Goal: Task Accomplishment & Management: Manage account settings

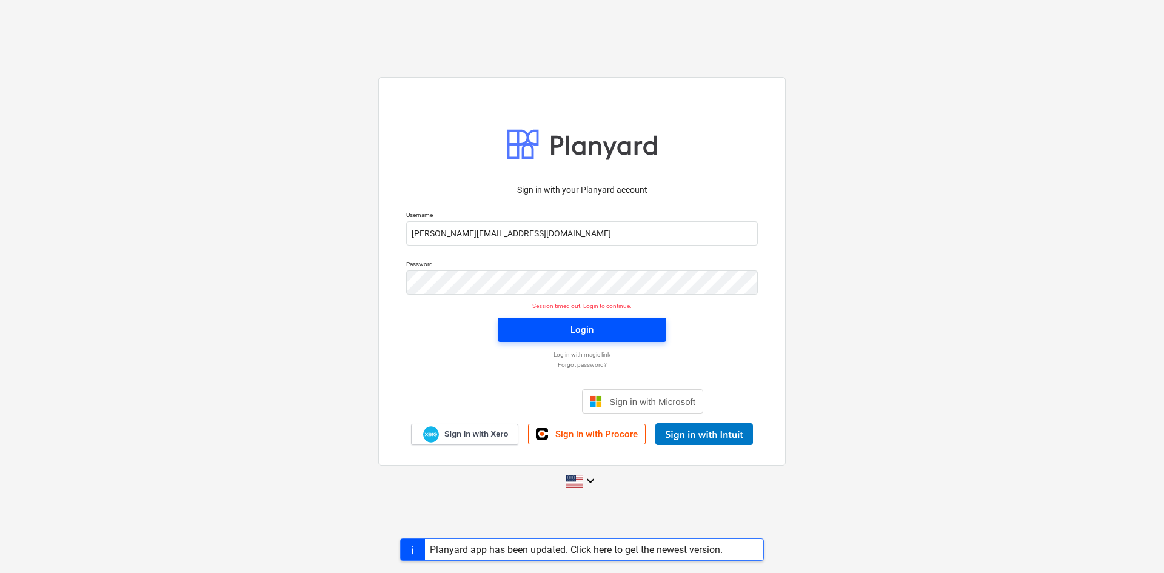
click at [606, 338] on button "Login" at bounding box center [582, 330] width 168 height 24
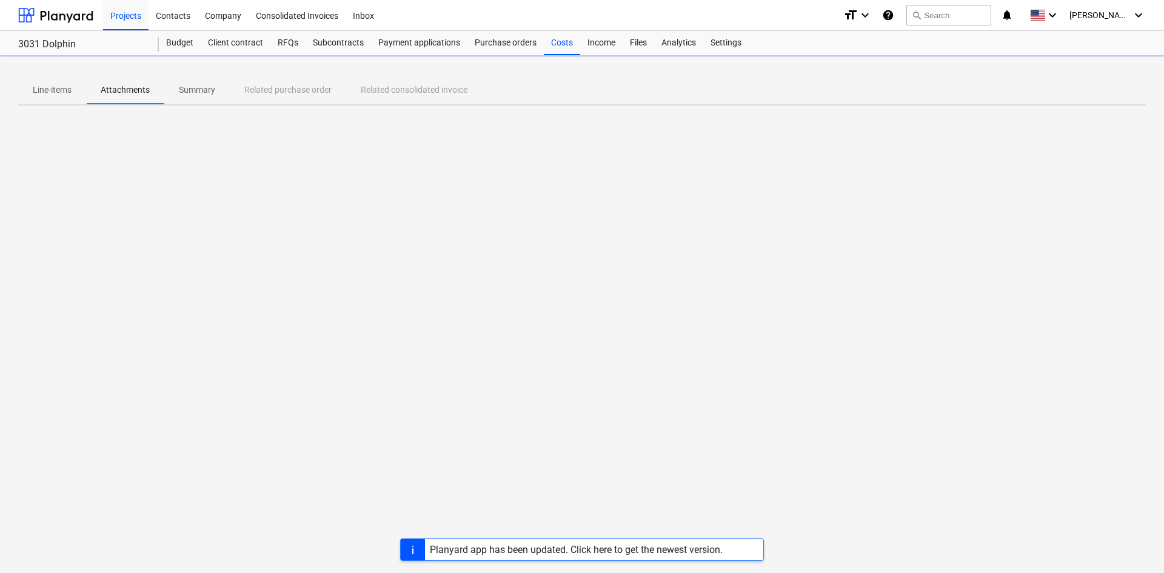
click at [466, 558] on div "Planyard app has been updated. Click here to get the newest version." at bounding box center [576, 549] width 302 height 21
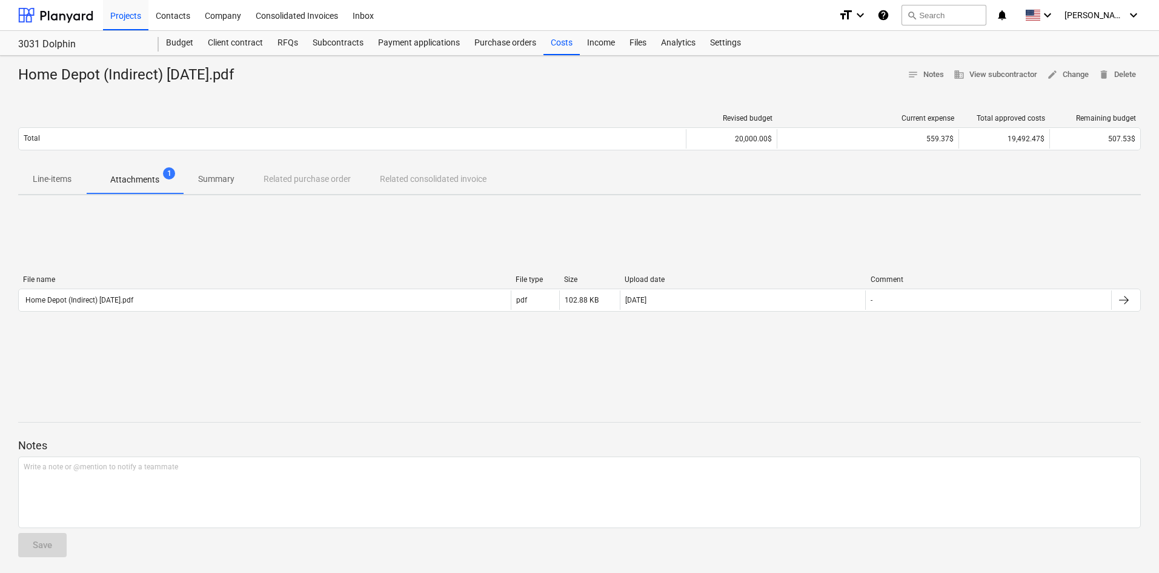
click at [564, 56] on div "Home Depot (Indirect) [DATE].pdf notes Notes business View subcontractor edit C…" at bounding box center [579, 316] width 1159 height 521
click at [561, 45] on div "Costs" at bounding box center [562, 43] width 36 height 24
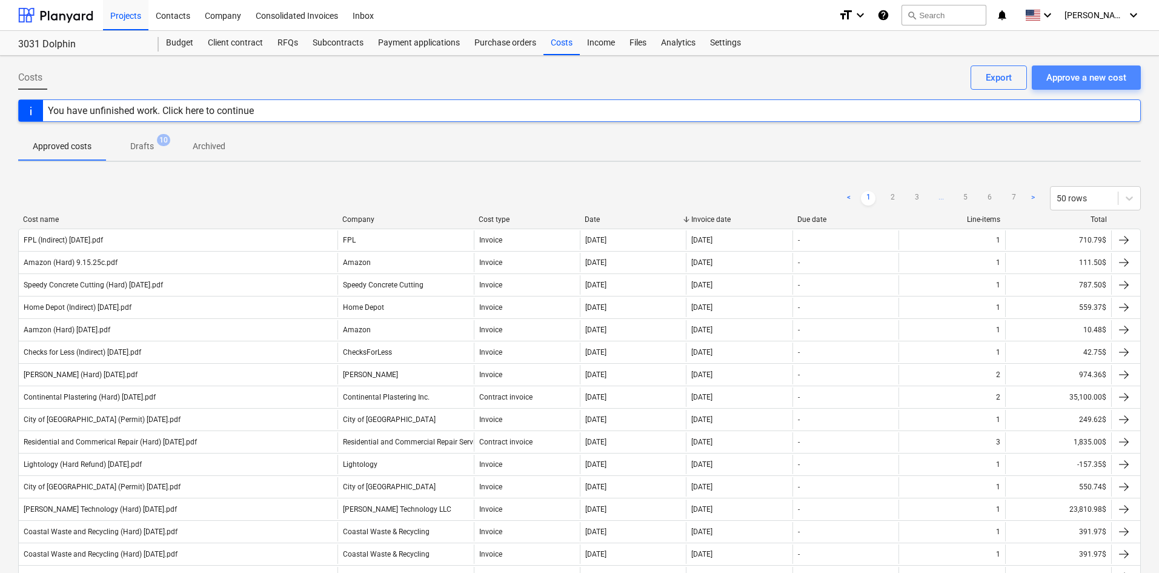
click at [1095, 79] on div "Approve a new cost" at bounding box center [1087, 78] width 80 height 16
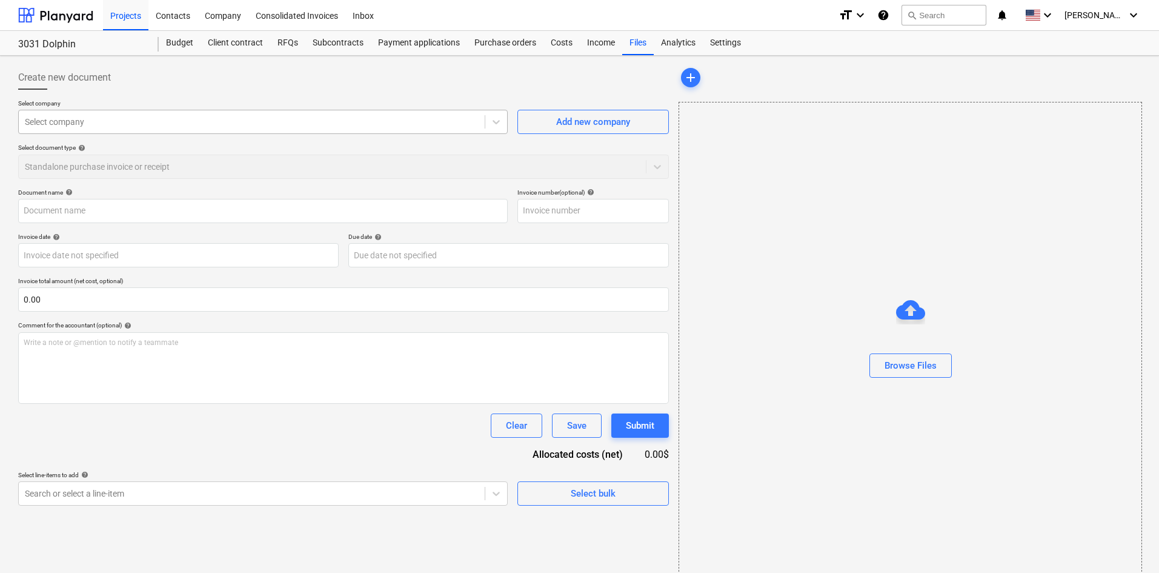
click at [293, 126] on div at bounding box center [252, 122] width 454 height 12
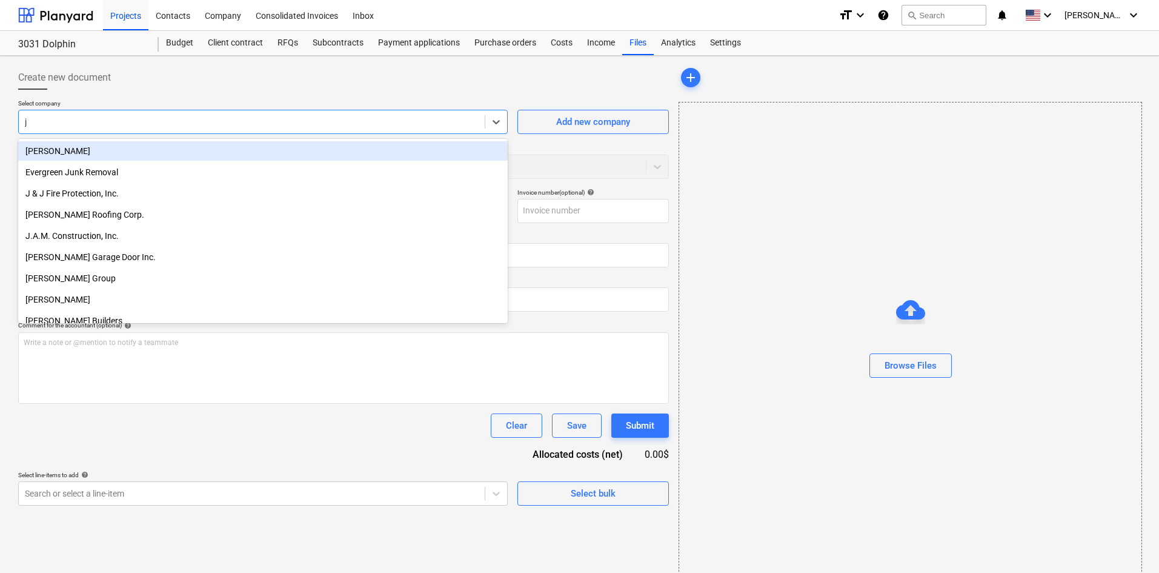
type input "jb"
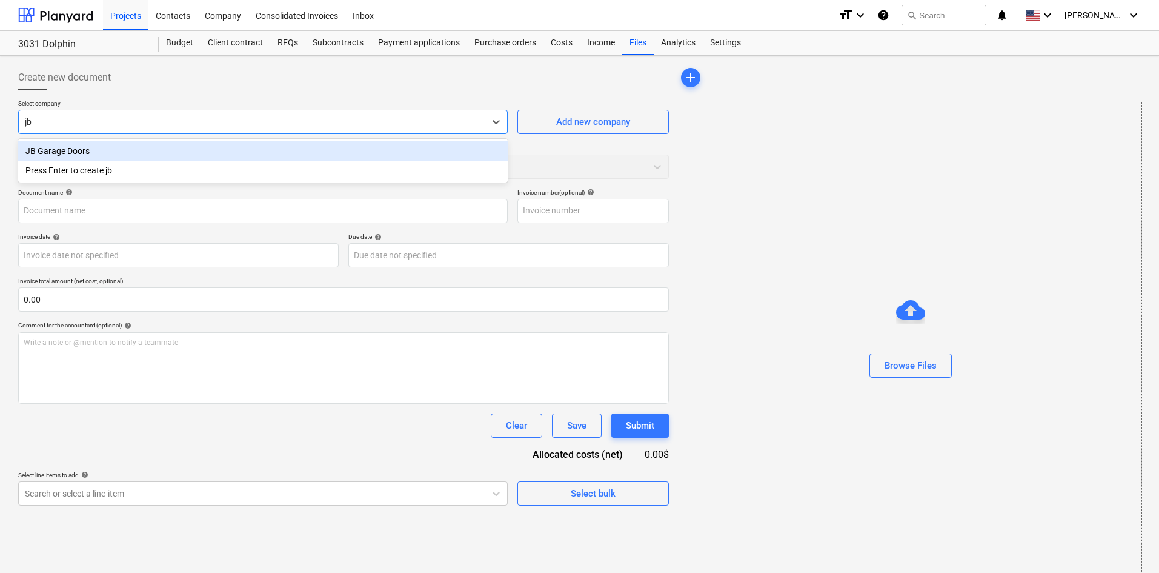
click at [264, 147] on div "JB Garage Doors" at bounding box center [263, 150] width 490 height 19
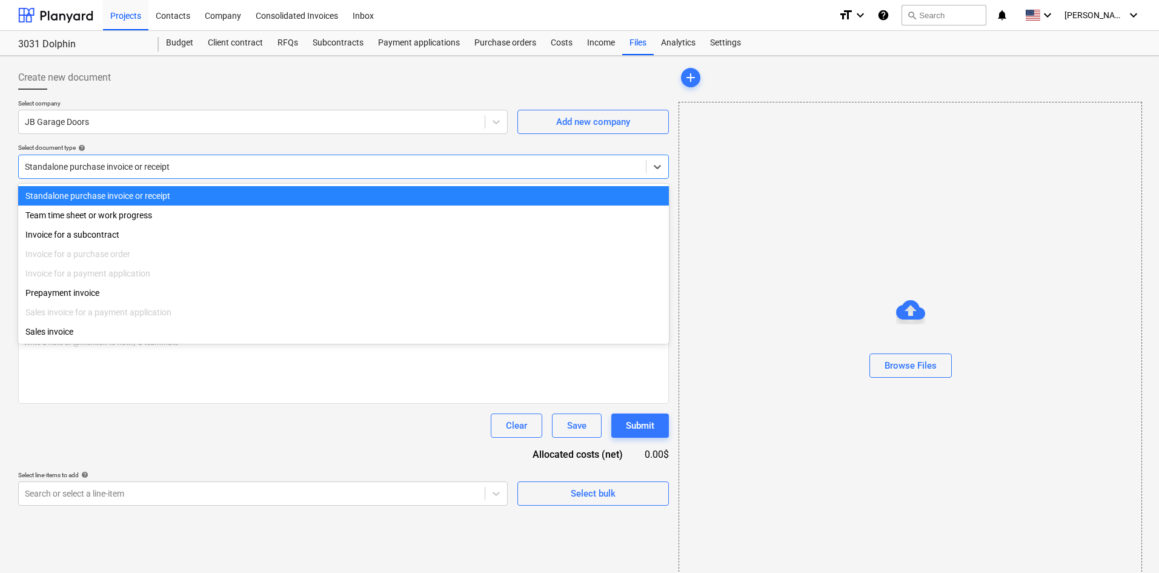
click at [168, 166] on div at bounding box center [332, 167] width 615 height 12
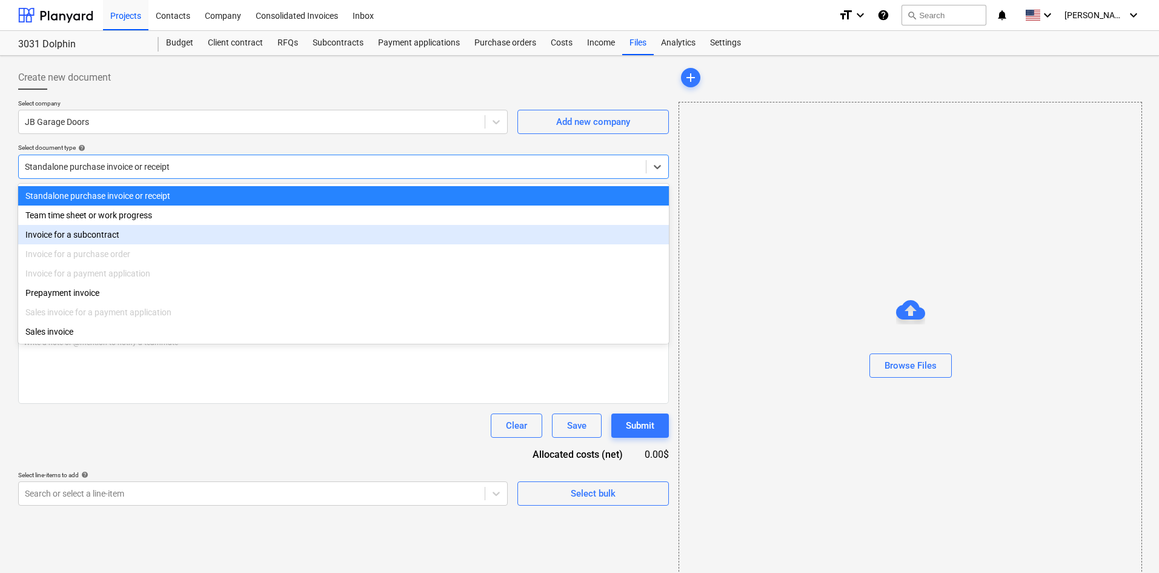
click at [99, 239] on div "Invoice for a subcontract" at bounding box center [343, 234] width 651 height 19
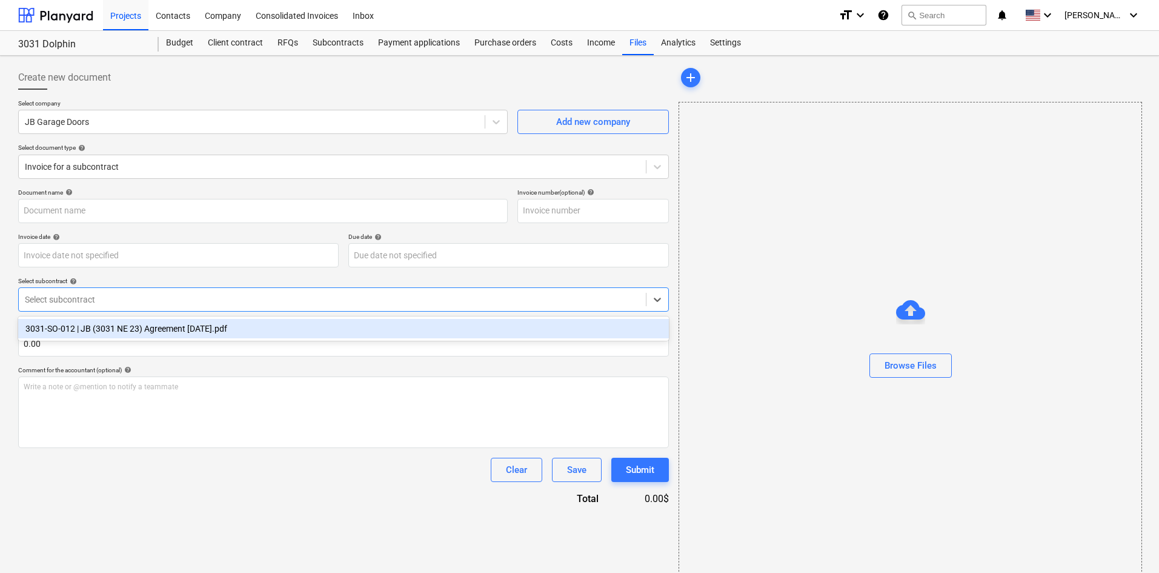
click at [114, 298] on div at bounding box center [332, 299] width 615 height 12
click at [133, 330] on div "3031-SO-012 | JB (3031 NE 23) Agreement [DATE].pdf" at bounding box center [343, 328] width 651 height 19
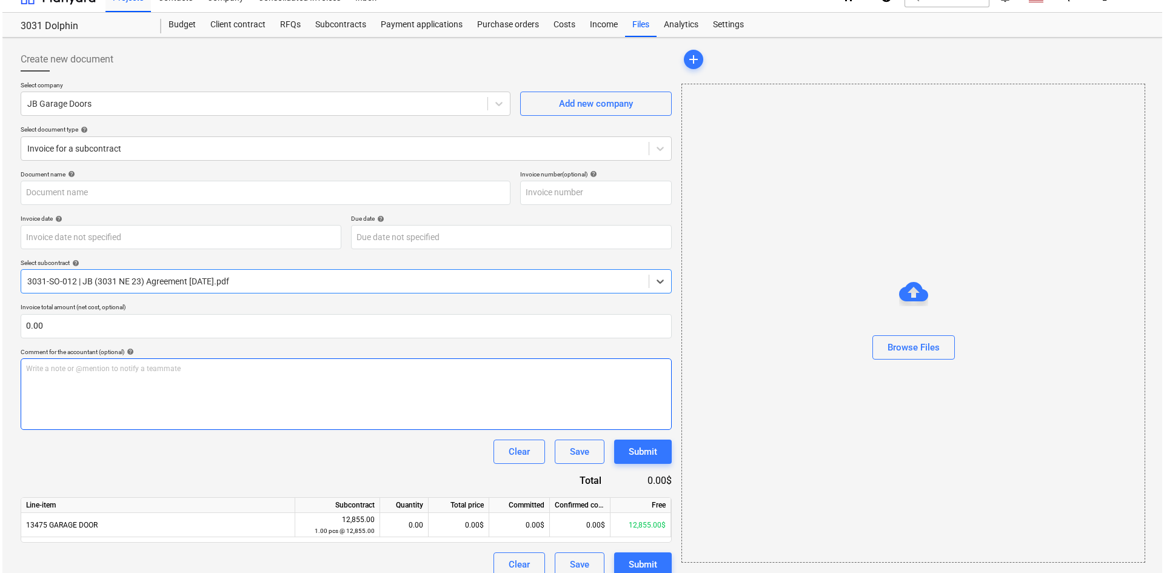
scroll to position [32, 0]
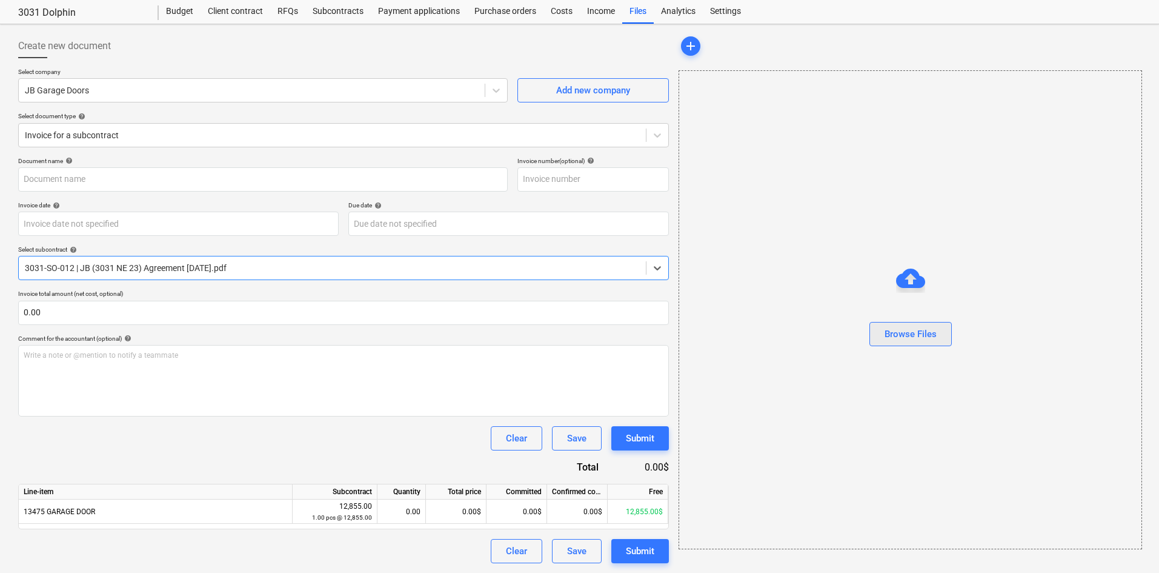
click at [902, 331] on div "Browse Files" at bounding box center [911, 334] width 52 height 16
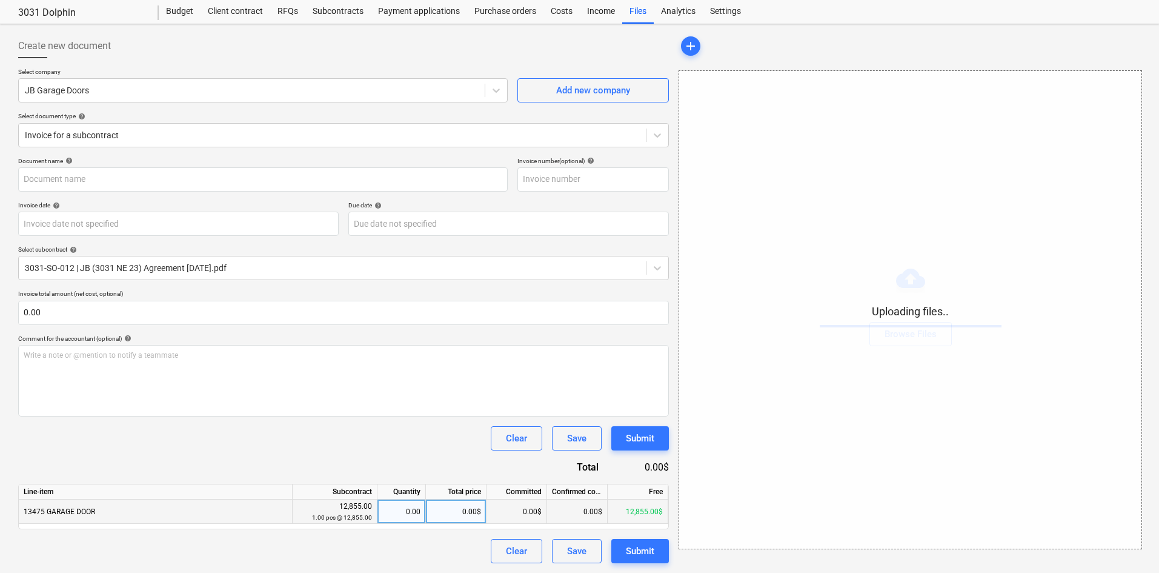
click at [451, 517] on div "0.00$" at bounding box center [456, 511] width 61 height 24
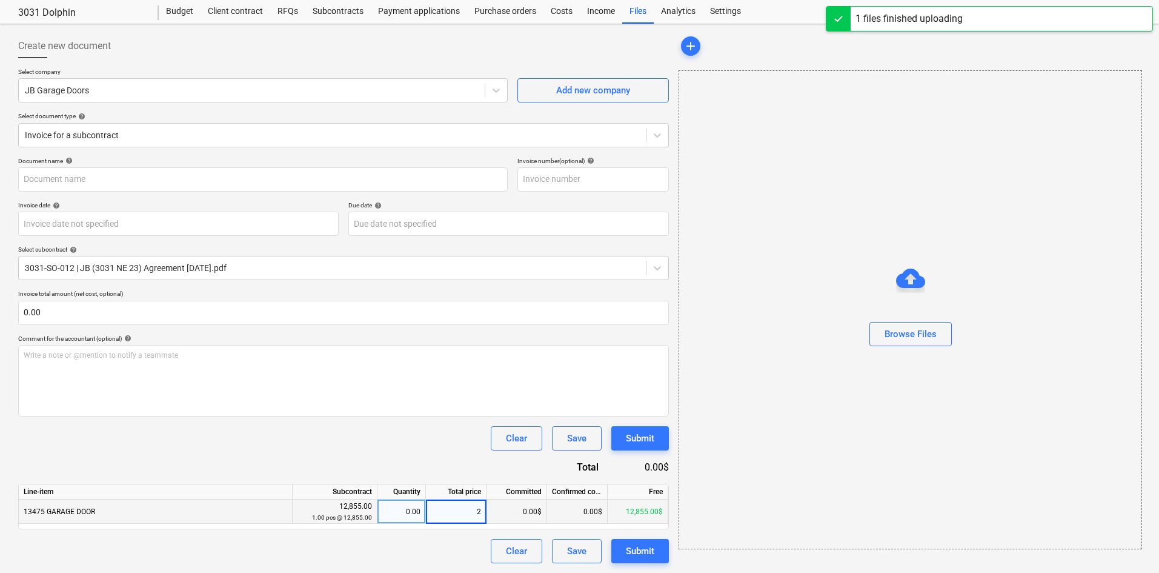
type input "JB Garage Doors (Hard) [DATE].pdf"
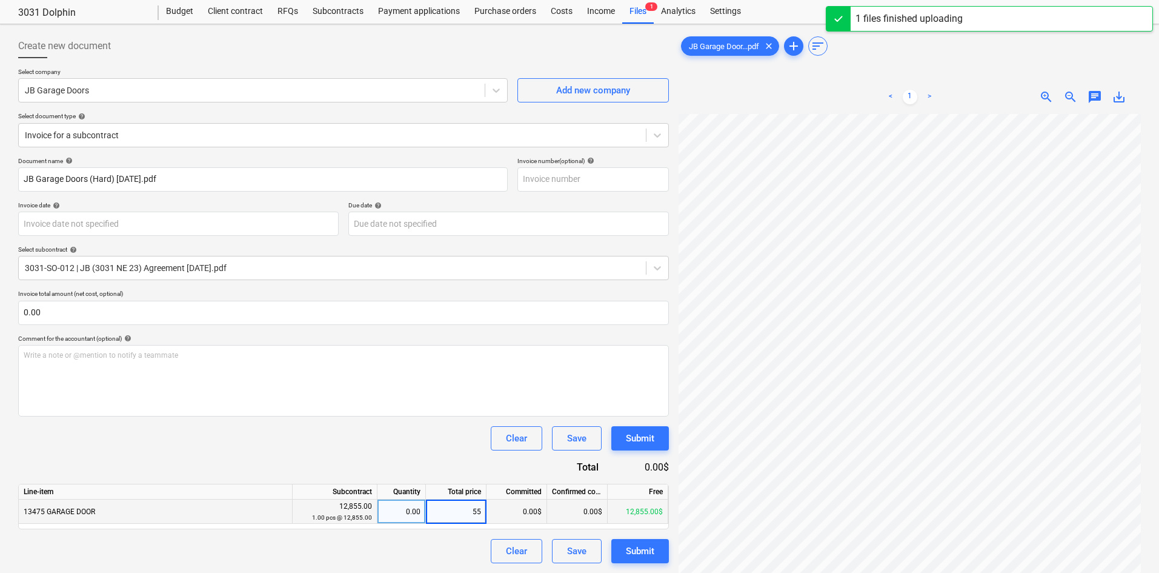
click at [451, 510] on input "55" at bounding box center [456, 511] width 60 height 24
type input "12855"
click at [362, 455] on div "Document name help JB Garage Doors (Hard) [DATE].pdf Invoice number (optional) …" at bounding box center [343, 360] width 651 height 406
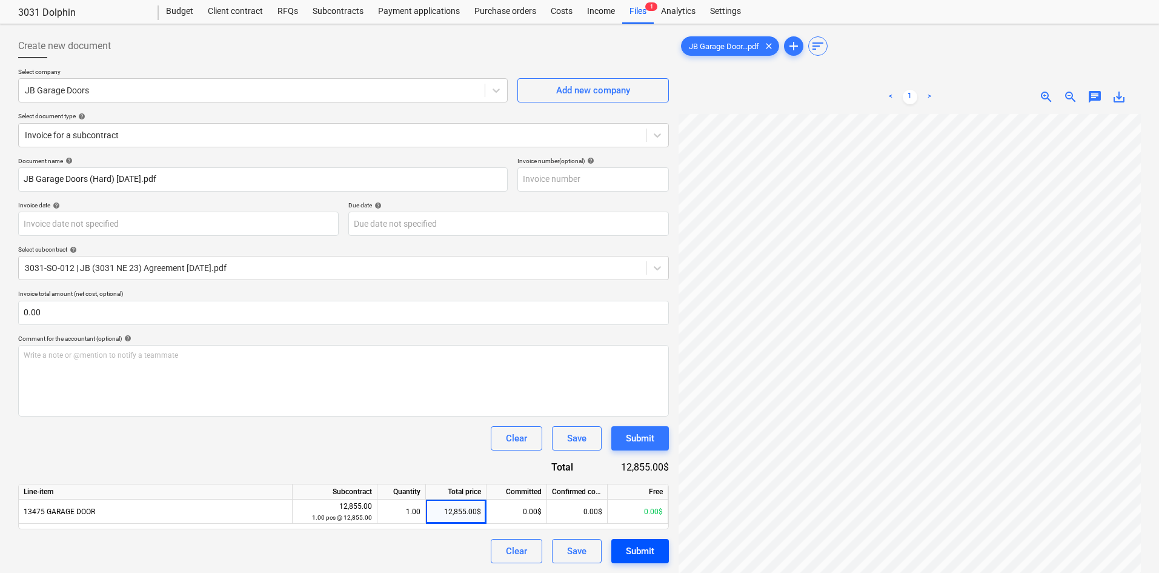
click at [642, 548] on div "Submit" at bounding box center [640, 551] width 28 height 16
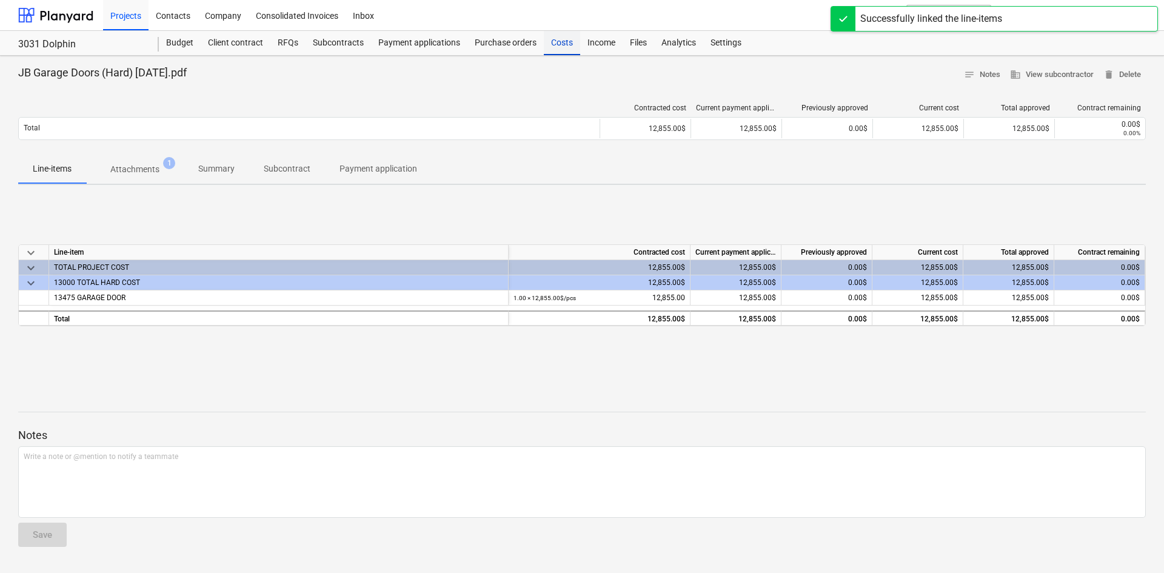
click at [555, 48] on div "Costs" at bounding box center [562, 43] width 36 height 24
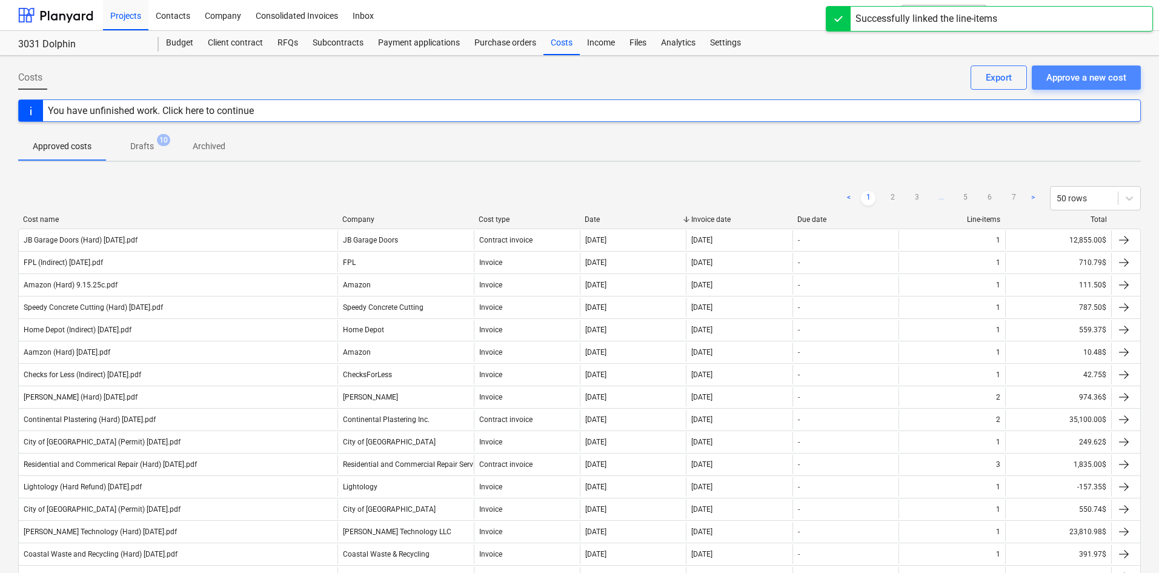
click at [1095, 78] on div "Approve a new cost" at bounding box center [1087, 78] width 80 height 16
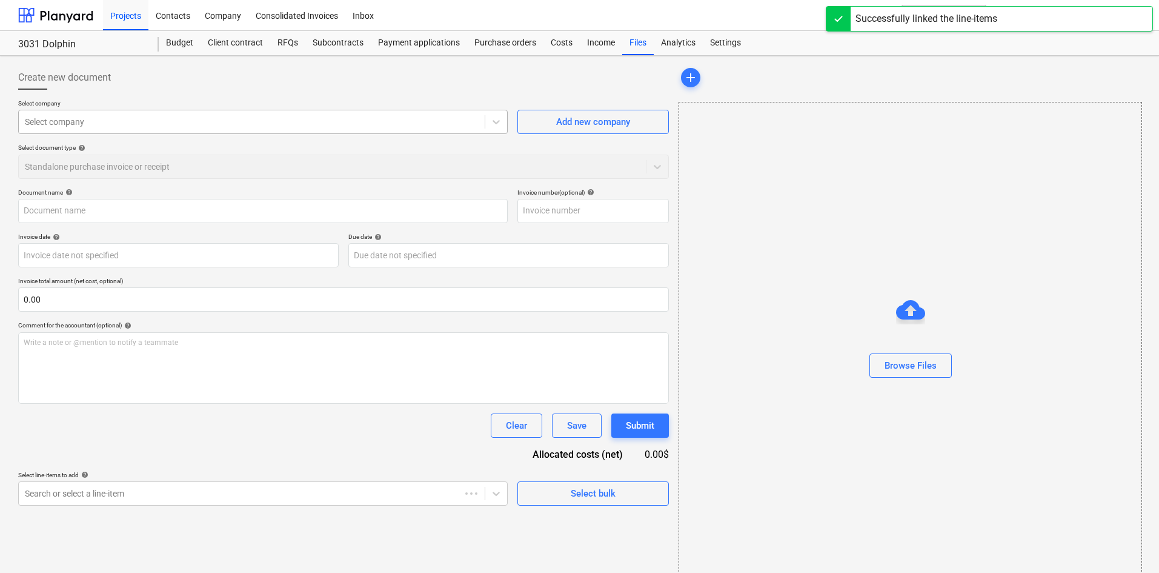
click at [138, 120] on div at bounding box center [252, 122] width 454 height 12
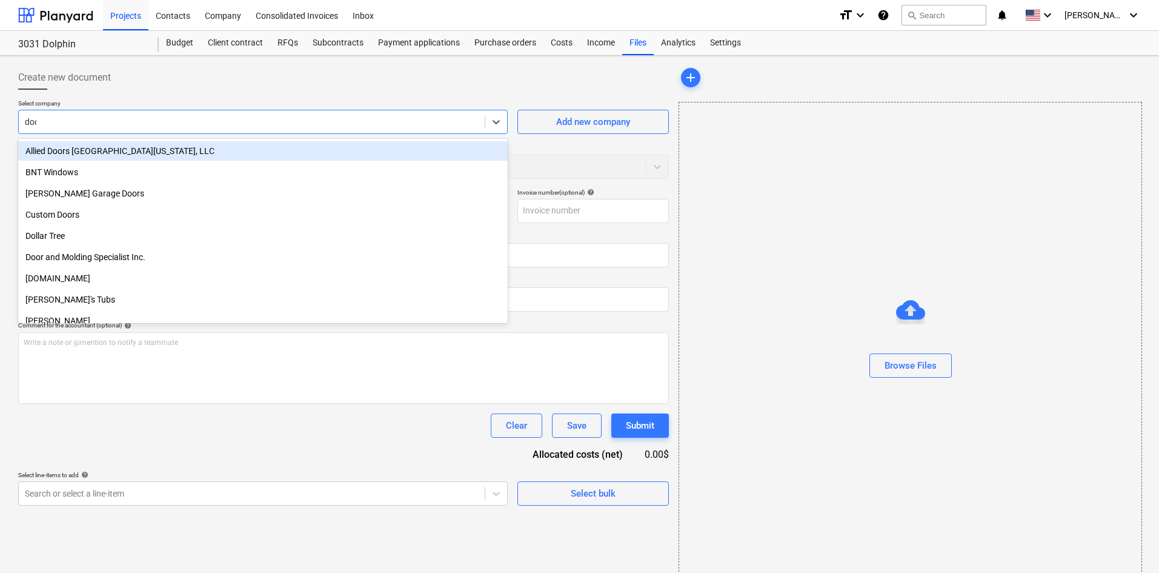
type input "door"
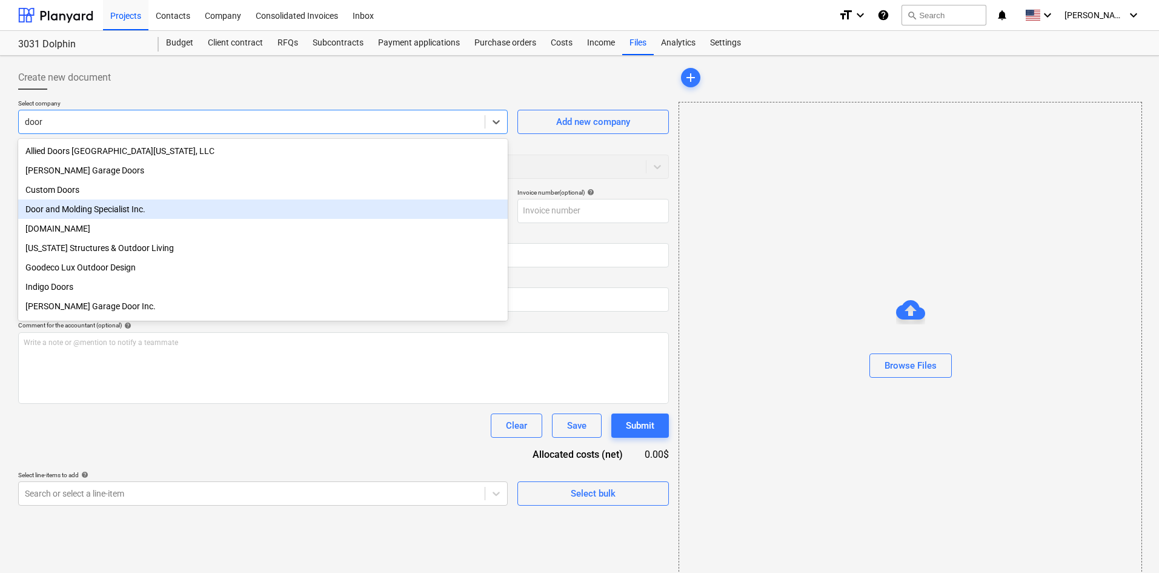
click at [127, 208] on div "Door and Molding Specialist Inc." at bounding box center [263, 208] width 490 height 19
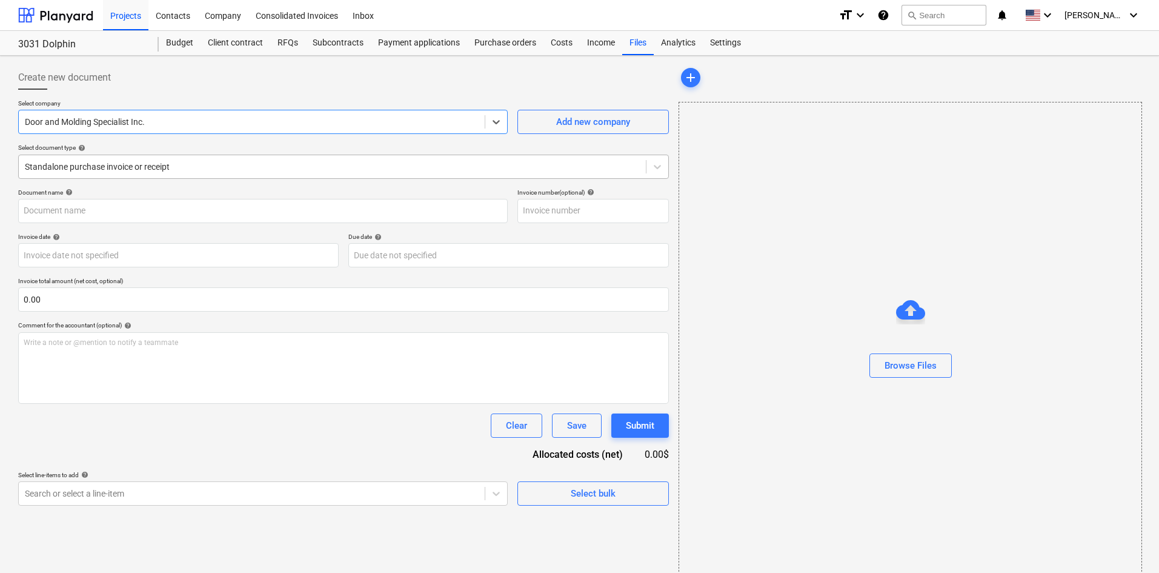
click at [88, 165] on div at bounding box center [332, 167] width 615 height 12
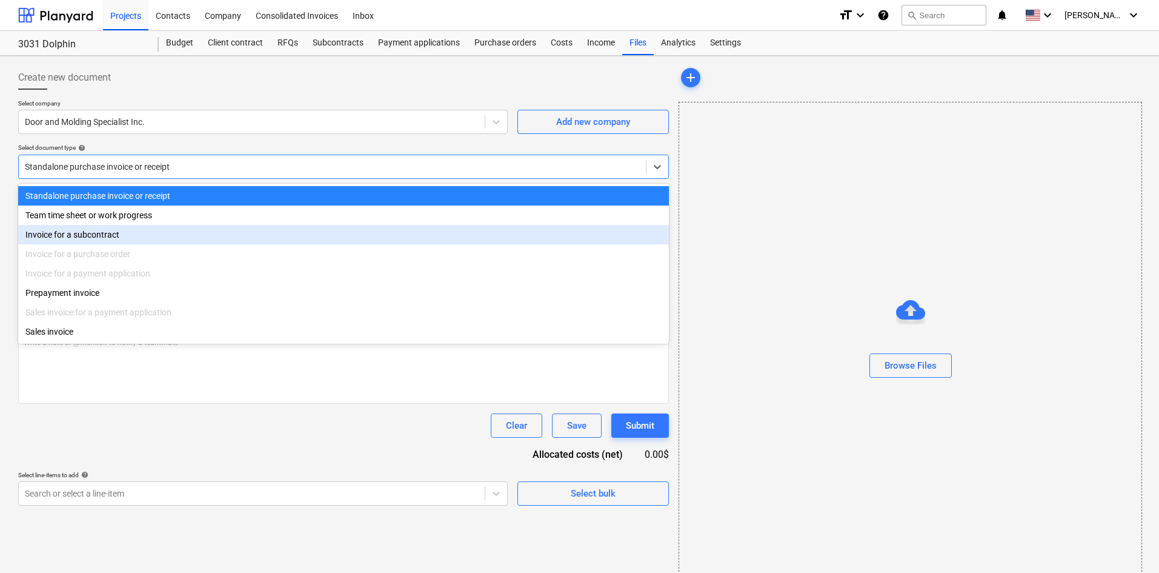
click at [78, 230] on div "Invoice for a subcontract" at bounding box center [343, 234] width 651 height 19
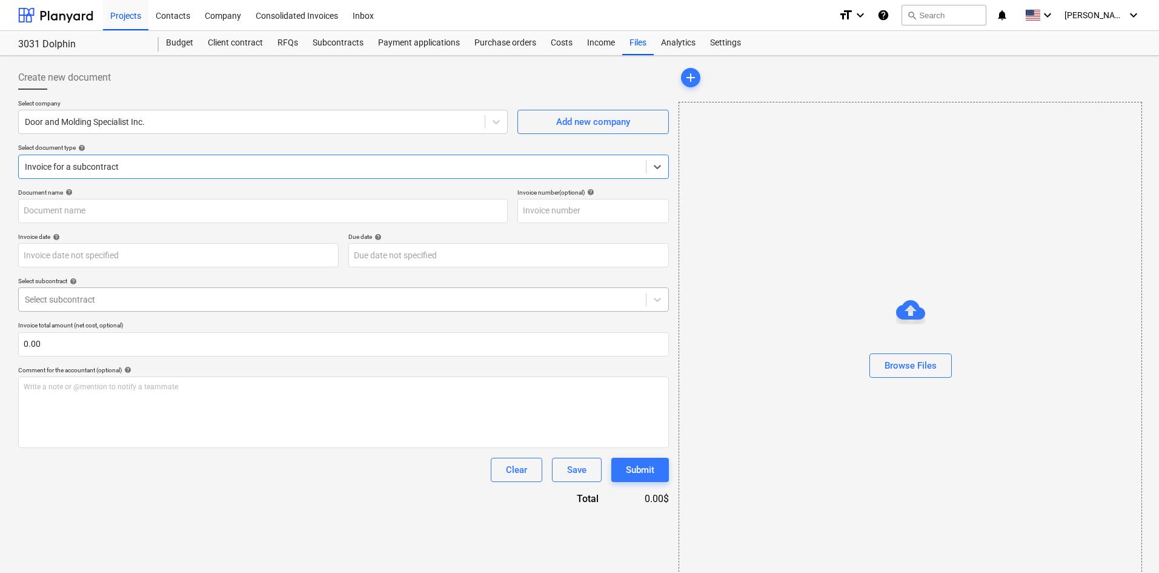
click at [99, 301] on div at bounding box center [332, 299] width 615 height 12
drag, startPoint x: 128, startPoint y: 316, endPoint x: 128, endPoint y: 325, distance: 9.7
click at [127, 319] on div "Document name help Invoice number (optional) help Invoice date help Press the d…" at bounding box center [343, 346] width 651 height 317
click at [138, 282] on div "Select subcontract help" at bounding box center [343, 281] width 651 height 8
click at [139, 305] on div at bounding box center [332, 299] width 615 height 12
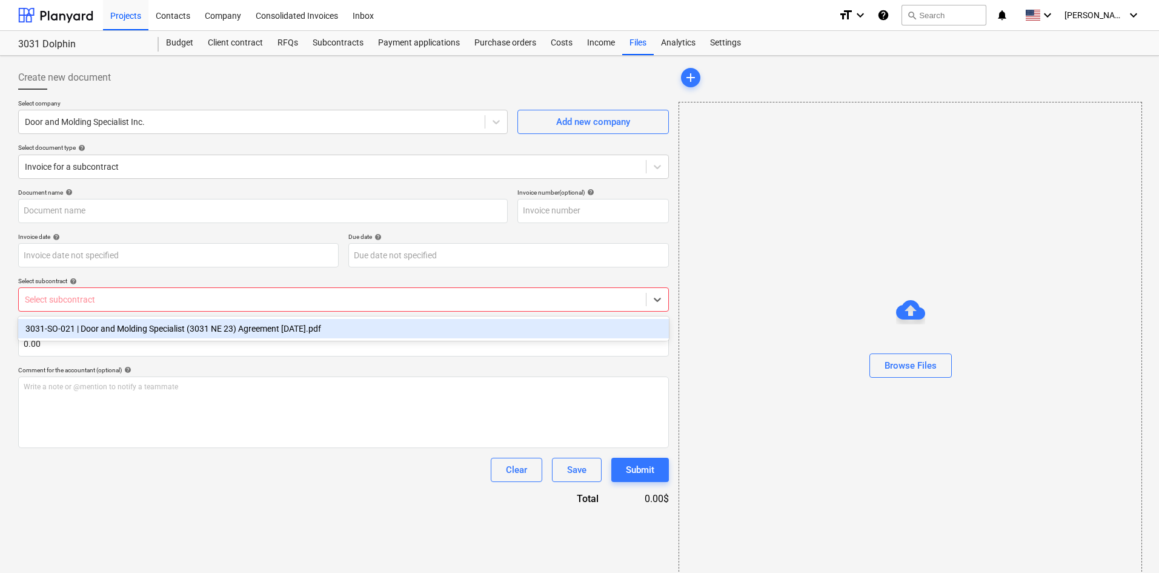
click at [137, 327] on div "3031-SO-021 | Door and Molding Specialist (3031 NE 23) Agreement [DATE].pdf" at bounding box center [343, 328] width 651 height 19
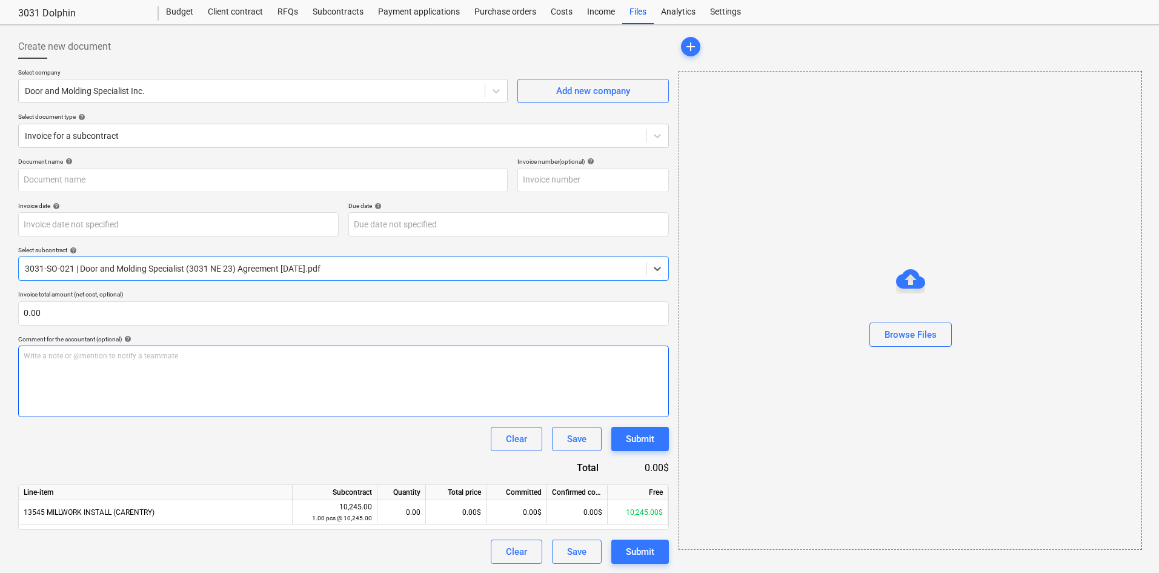
scroll to position [32, 0]
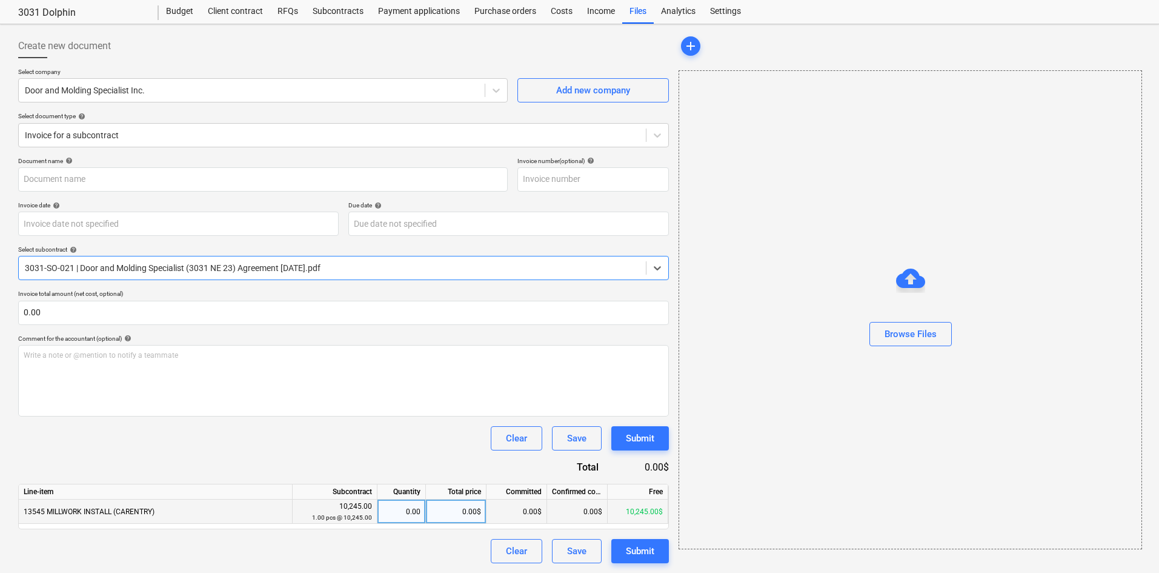
click at [439, 508] on div "0.00$" at bounding box center [456, 511] width 61 height 24
click at [450, 518] on input "1000" at bounding box center [456, 511] width 60 height 24
click at [450, 517] on input "1000" at bounding box center [456, 511] width 60 height 24
type input "5000"
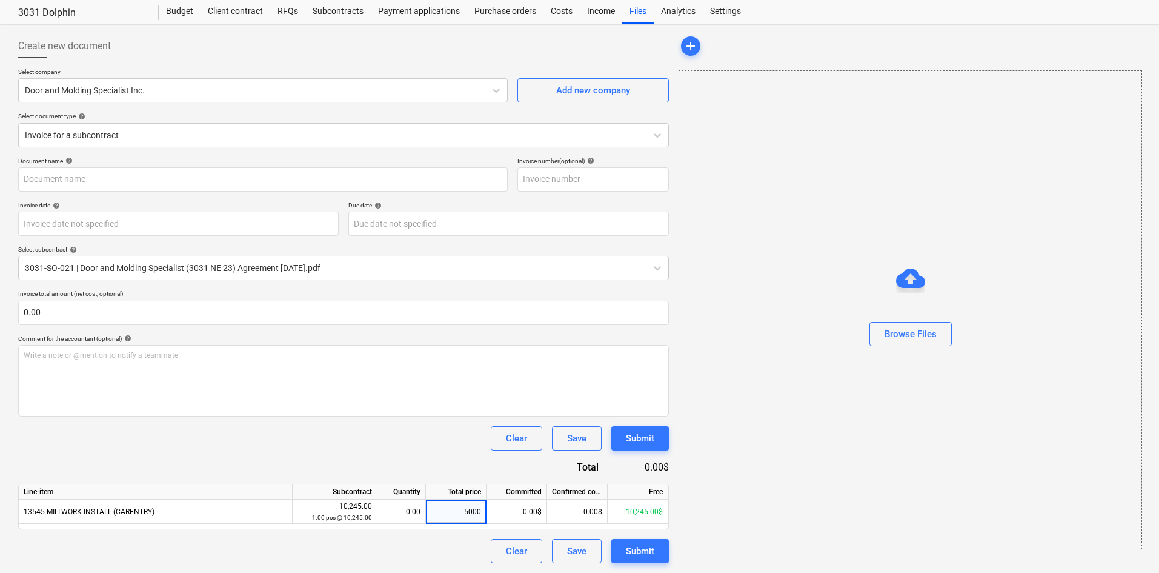
click at [379, 462] on div "Document name help Invoice number (optional) help Invoice date help Press the d…" at bounding box center [343, 360] width 651 height 406
click at [910, 336] on div "Browse Files" at bounding box center [911, 334] width 52 height 16
type input "Door and Molding Specialist (Hard) [DATE].pdf"
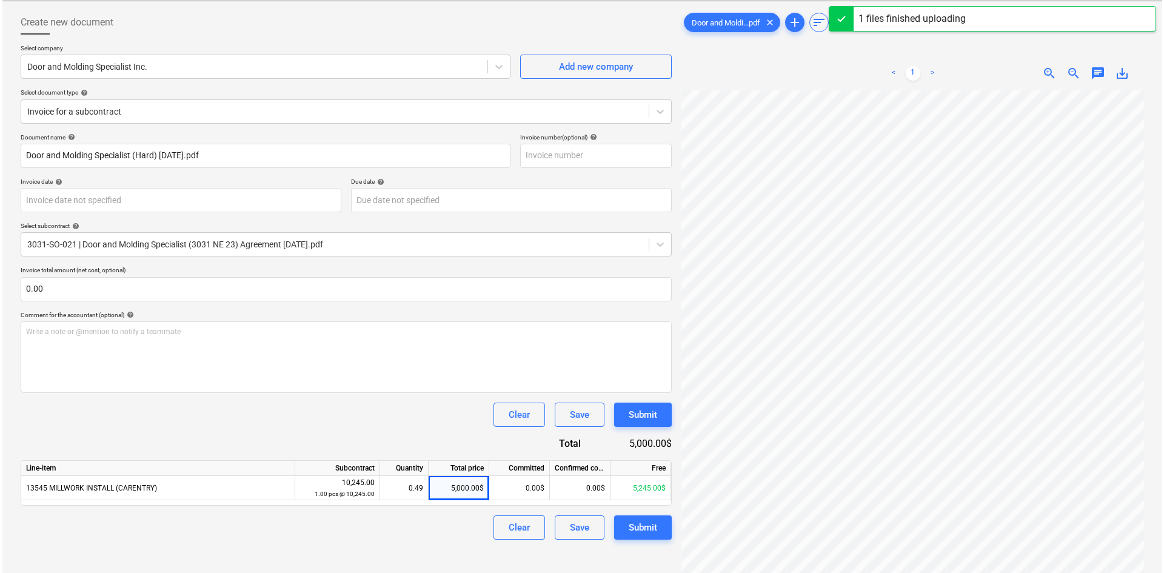
scroll to position [121, 0]
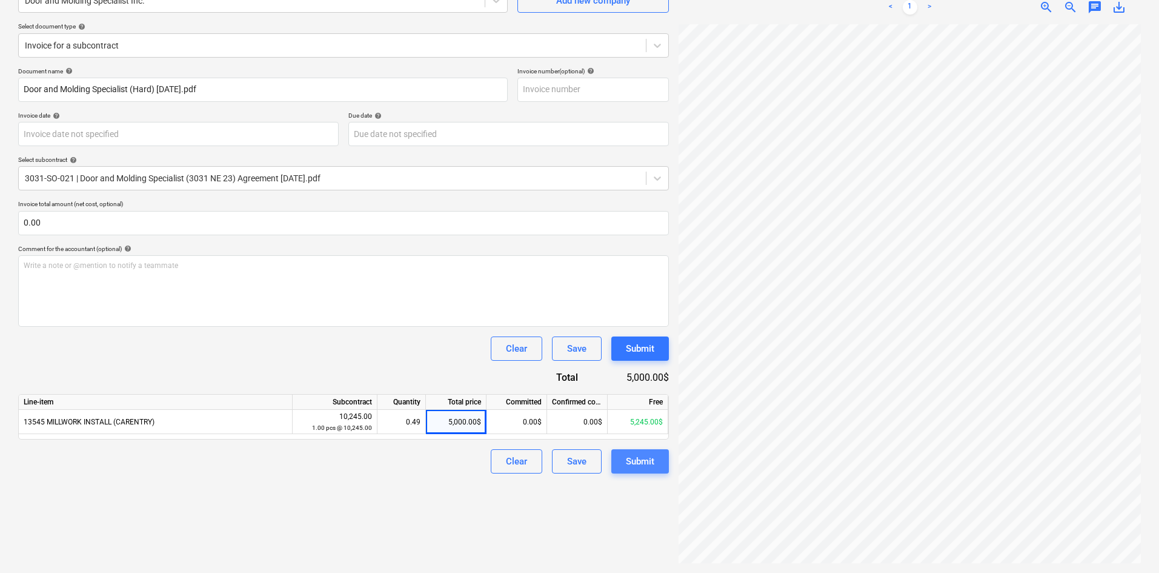
click at [634, 458] on div "Submit" at bounding box center [640, 461] width 28 height 16
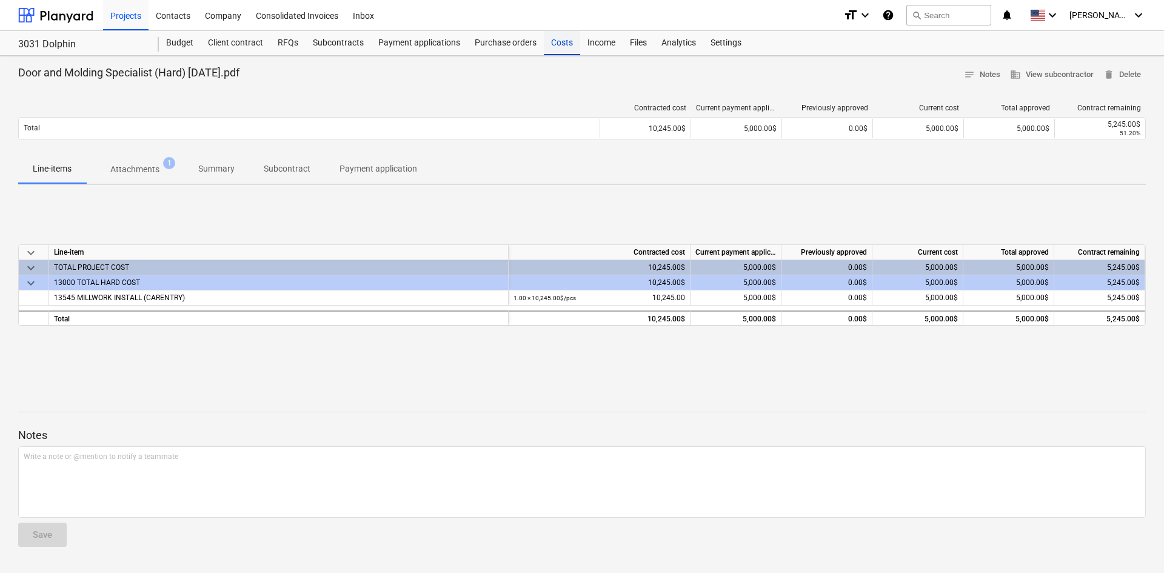
click at [567, 54] on div "Costs" at bounding box center [562, 43] width 36 height 24
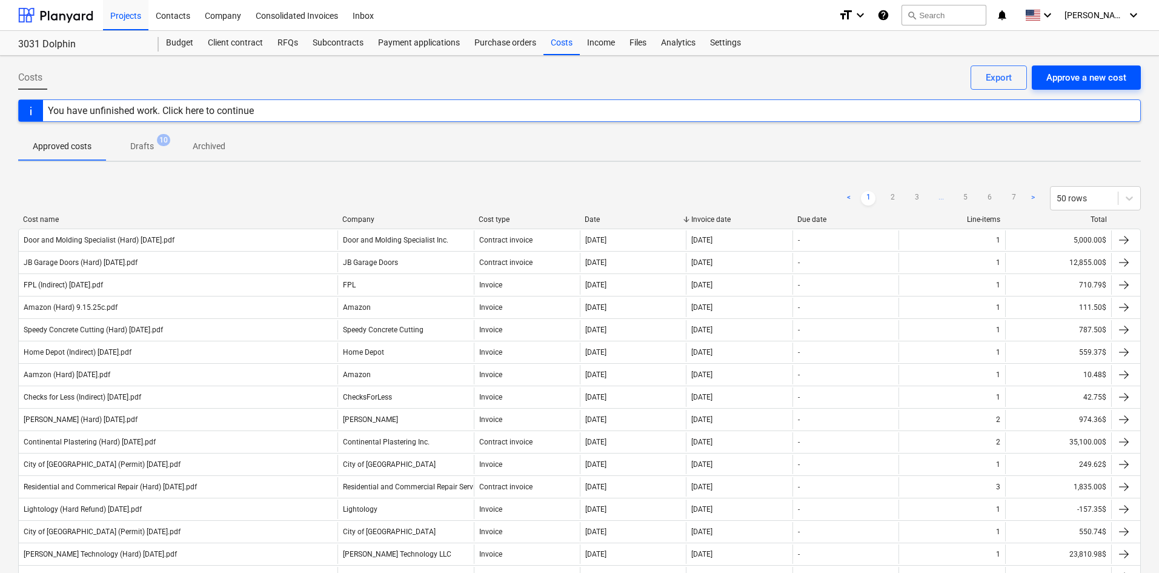
click at [1053, 85] on div "Approve a new cost" at bounding box center [1087, 78] width 80 height 16
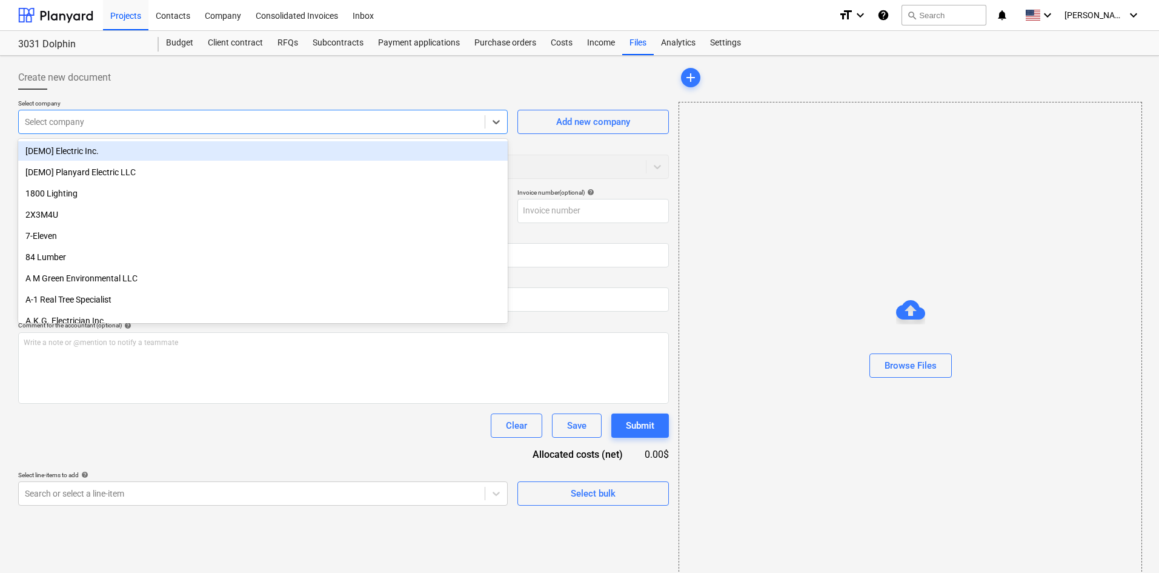
click at [268, 120] on div at bounding box center [252, 122] width 454 height 12
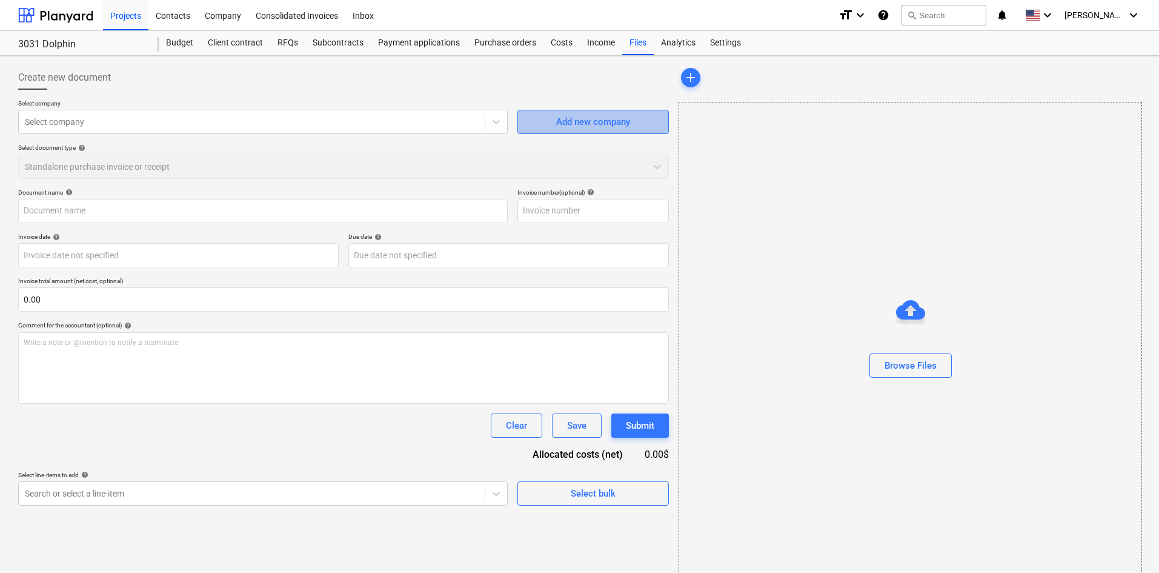
click at [587, 128] on div "Add new company" at bounding box center [593, 122] width 74 height 16
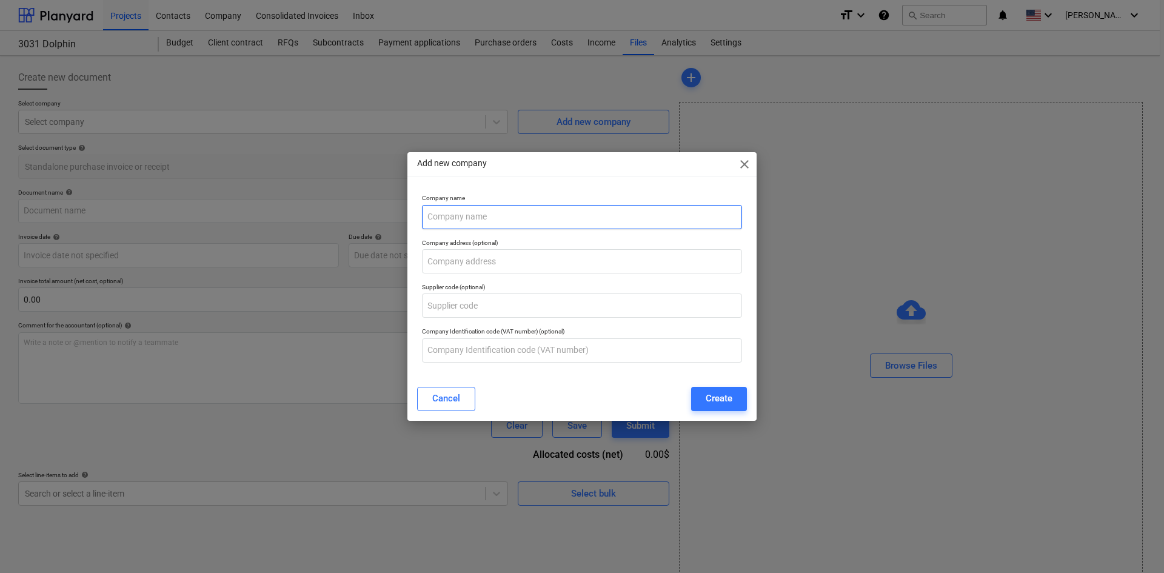
click at [518, 213] on input "text" at bounding box center [582, 217] width 320 height 24
type input "Metal Art. Corp"
click at [718, 387] on button "Create" at bounding box center [719, 399] width 56 height 24
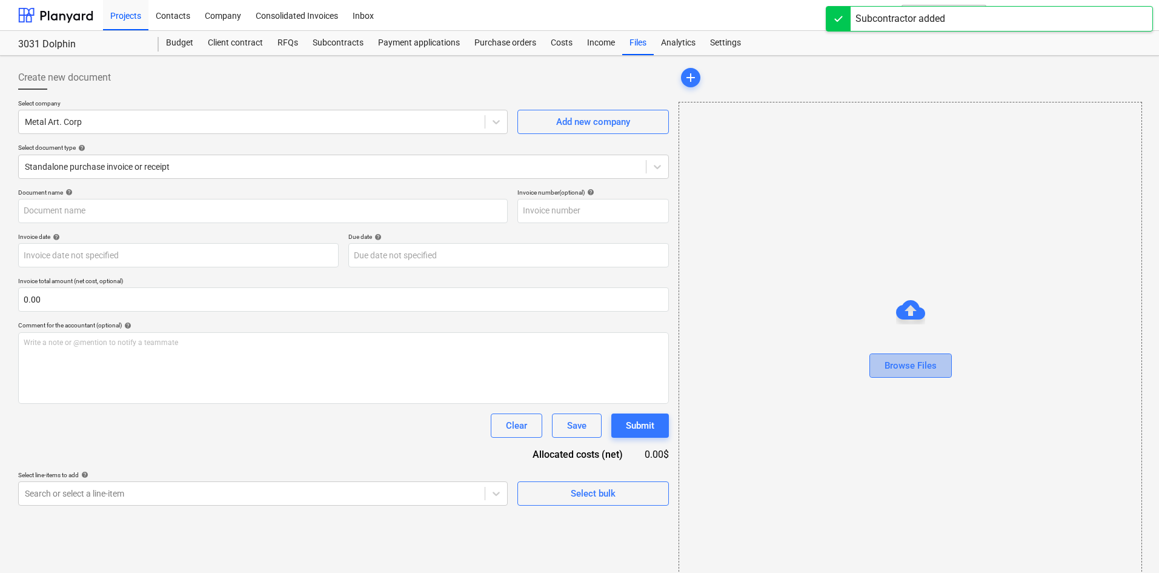
click at [908, 371] on div "Browse Files" at bounding box center [911, 366] width 52 height 16
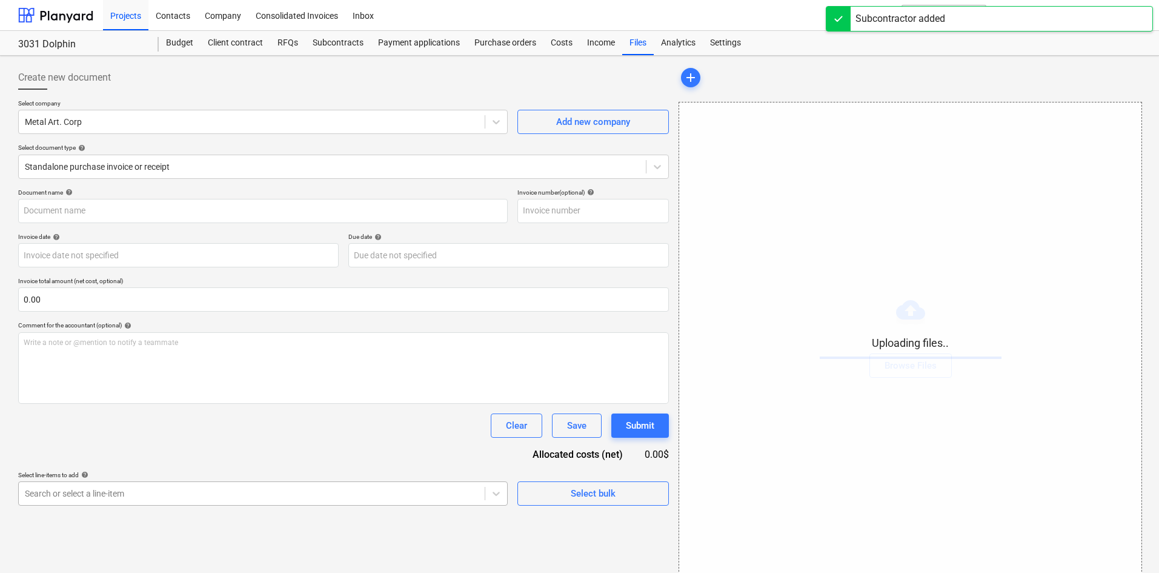
scroll to position [122, 0]
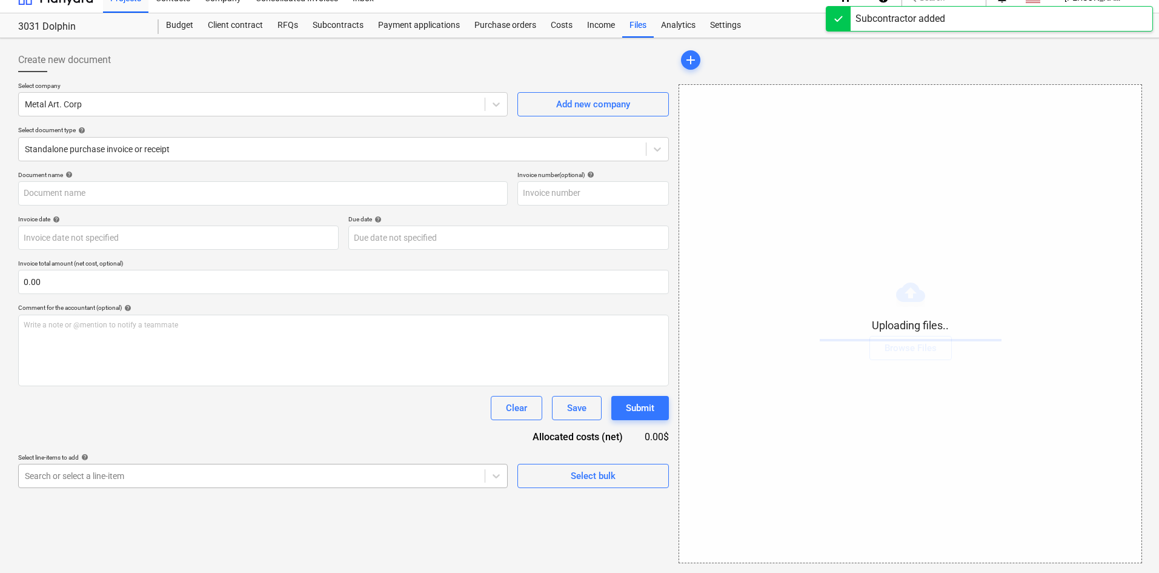
click at [325, 496] on body "Projects Contacts Company Consolidated Invoices Inbox format_size keyboard_arro…" at bounding box center [579, 268] width 1159 height 573
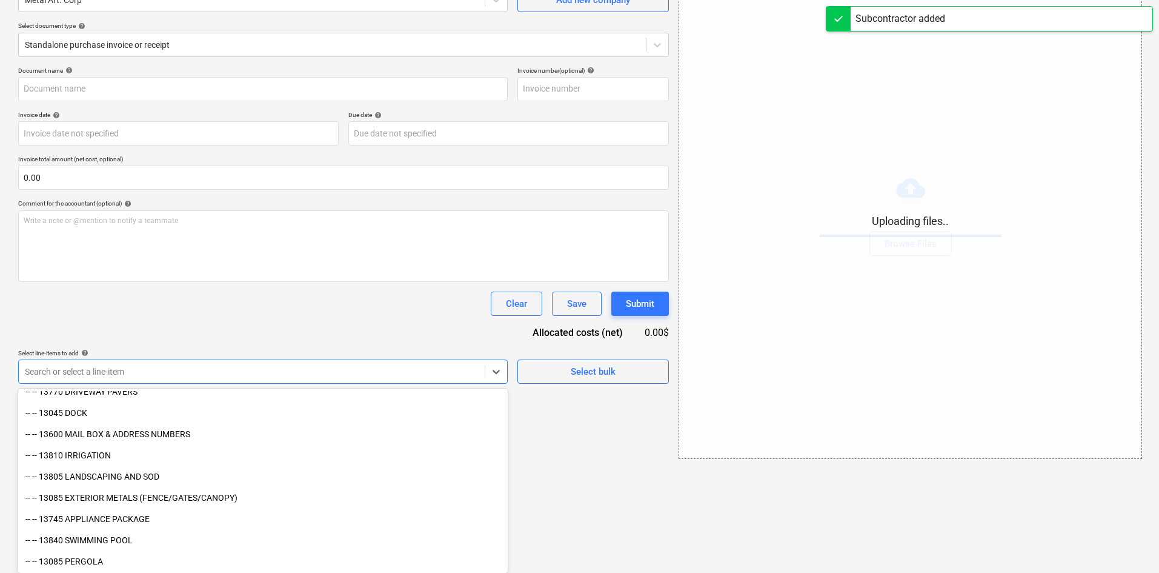
scroll to position [1388, 0]
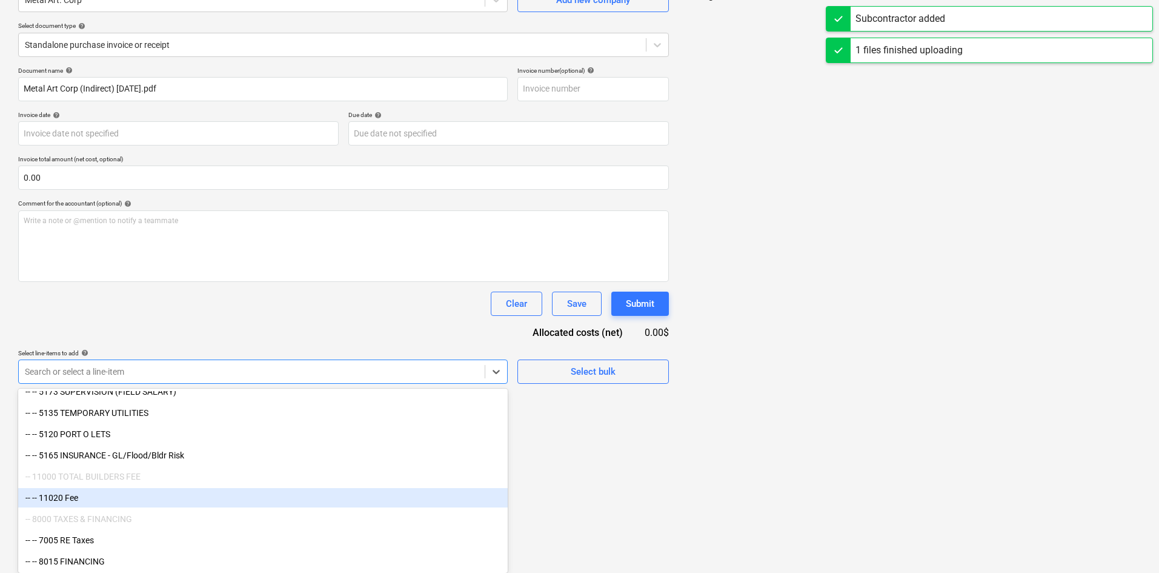
type input "Metal Art Corp (Indirect) [DATE].pdf"
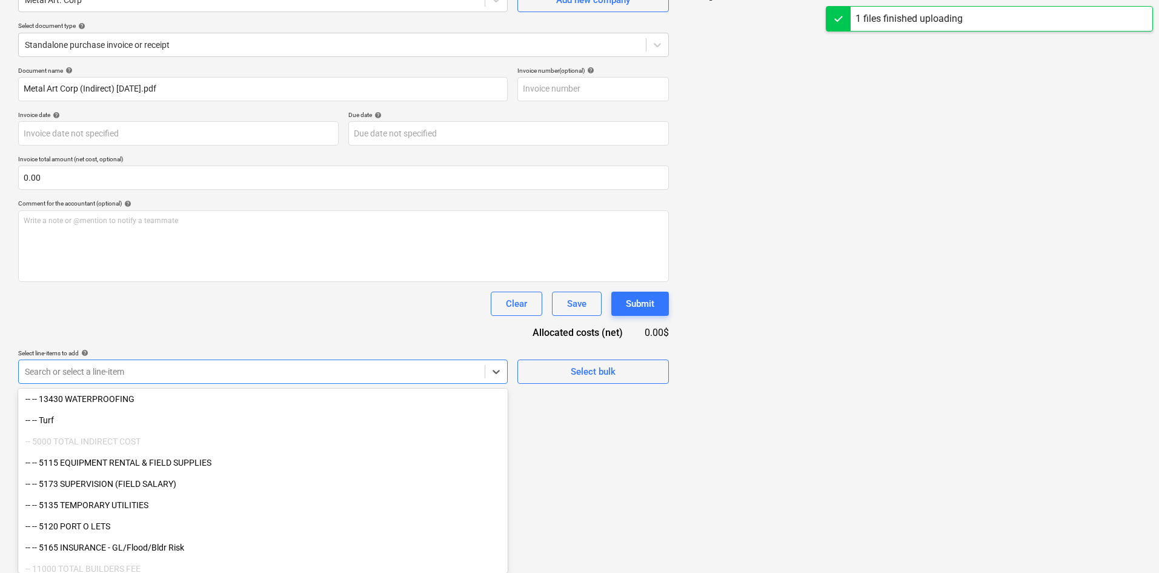
scroll to position [1267, 0]
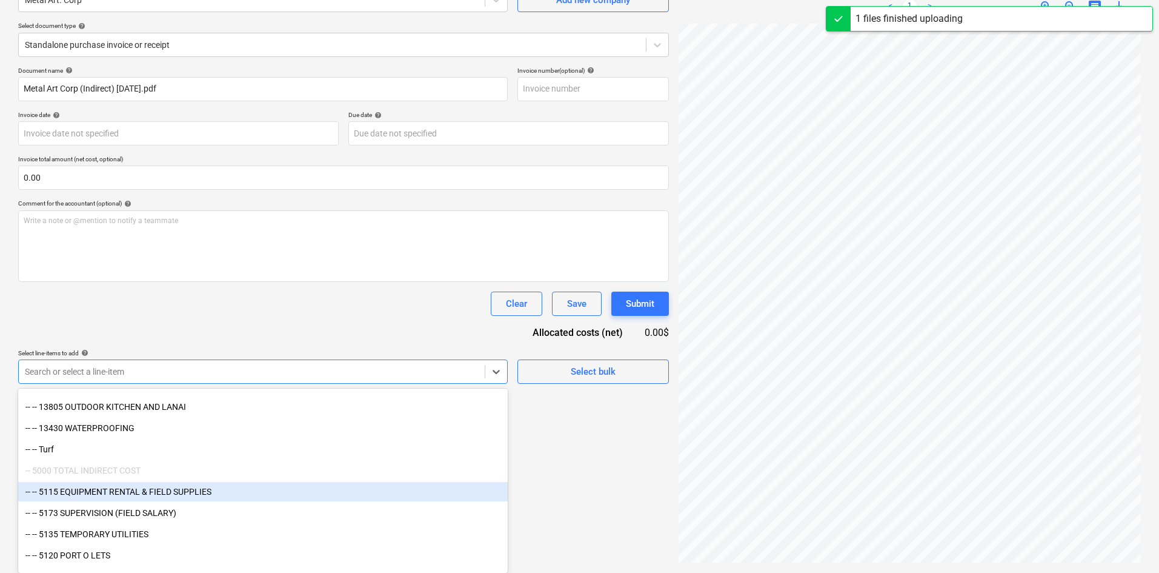
click at [196, 491] on div "-- -- 5115 EQUIPMENT RENTAL & FIELD SUPPLIES" at bounding box center [263, 491] width 490 height 19
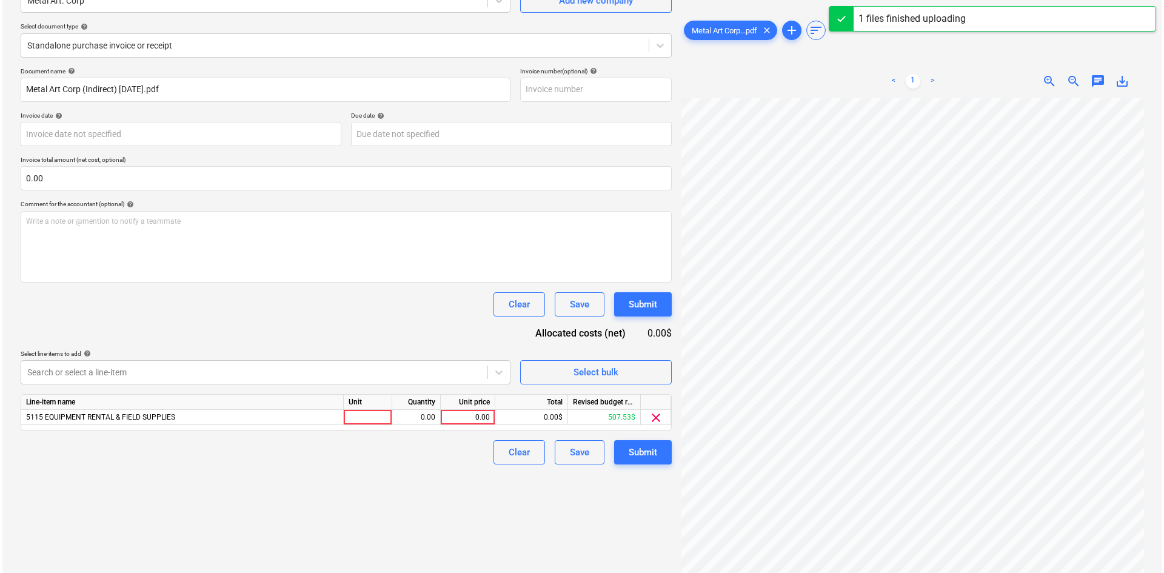
scroll to position [121, 0]
click at [322, 308] on div "Clear Save Submit" at bounding box center [343, 304] width 651 height 24
click at [465, 417] on div "0.00" at bounding box center [465, 417] width 44 height 15
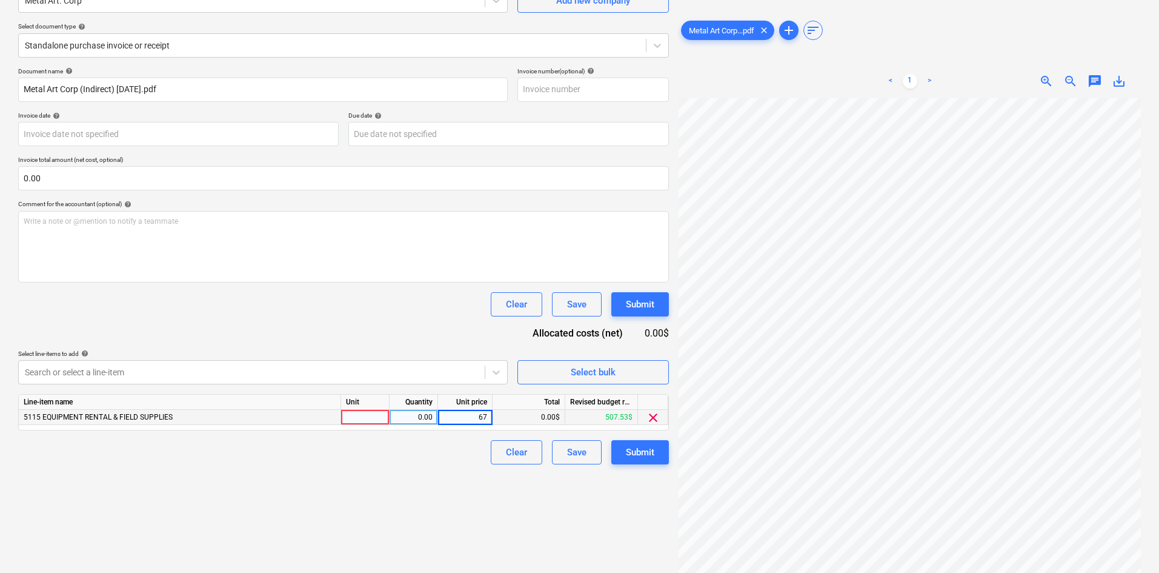
type input "675"
click at [424, 490] on div "Create new document Select company Metal Art. Corp Add new company Select docum…" at bounding box center [343, 253] width 661 height 628
click at [620, 456] on button "Submit" at bounding box center [640, 452] width 58 height 24
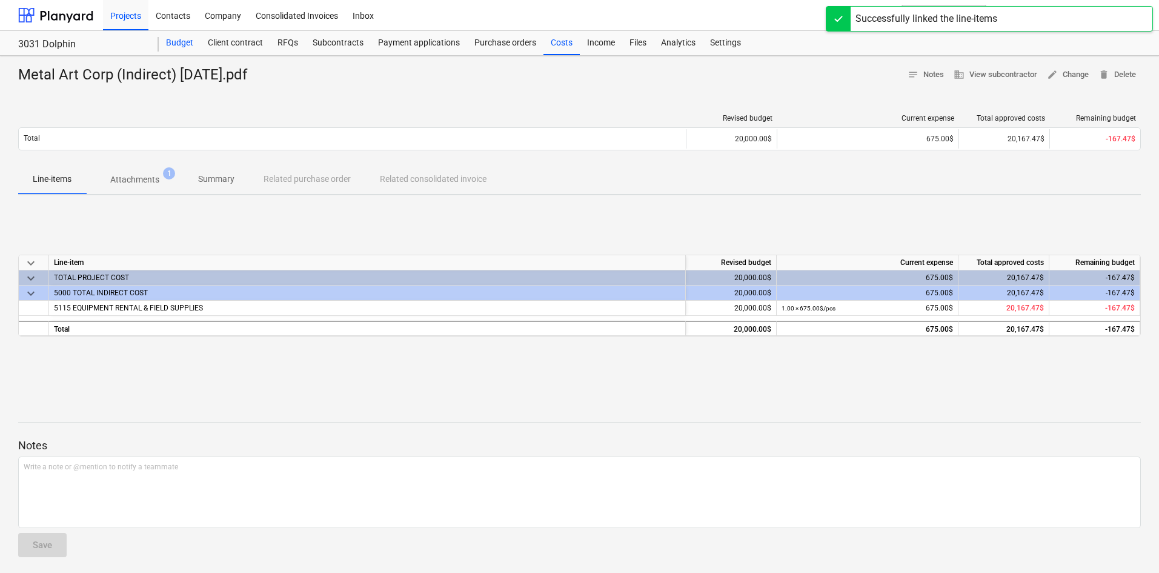
click at [161, 37] on div "Budget" at bounding box center [180, 43] width 42 height 24
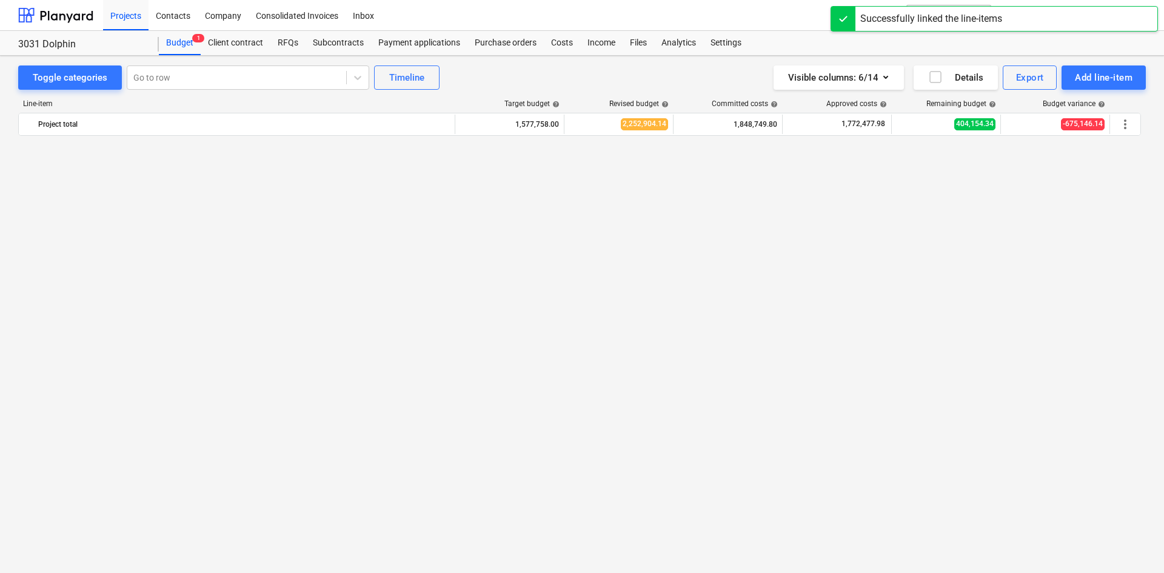
scroll to position [1124, 0]
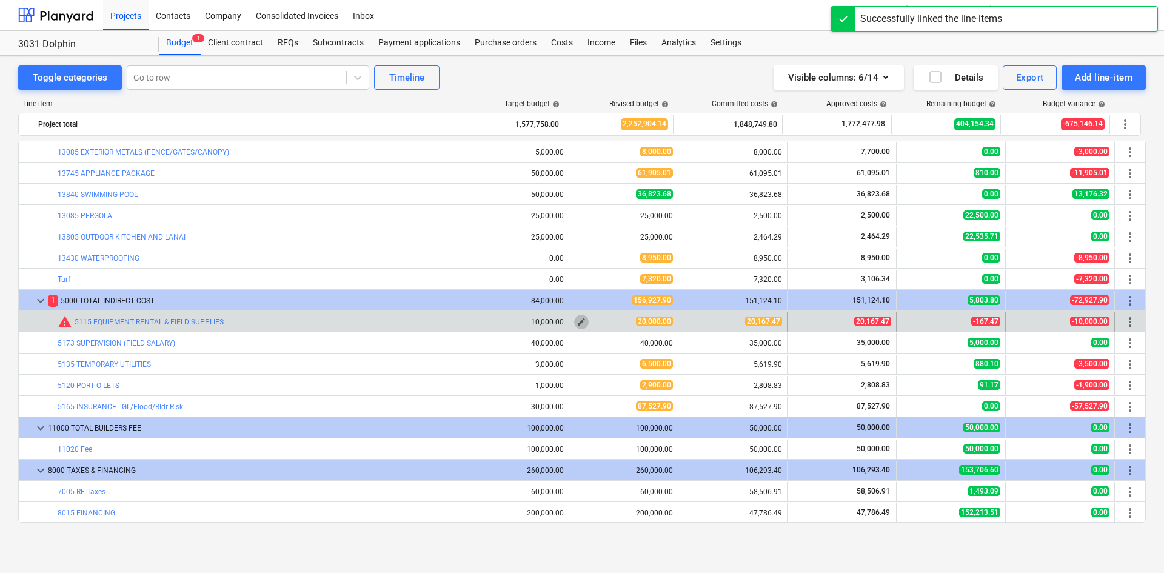
click at [576, 325] on span "edit" at bounding box center [581, 322] width 10 height 10
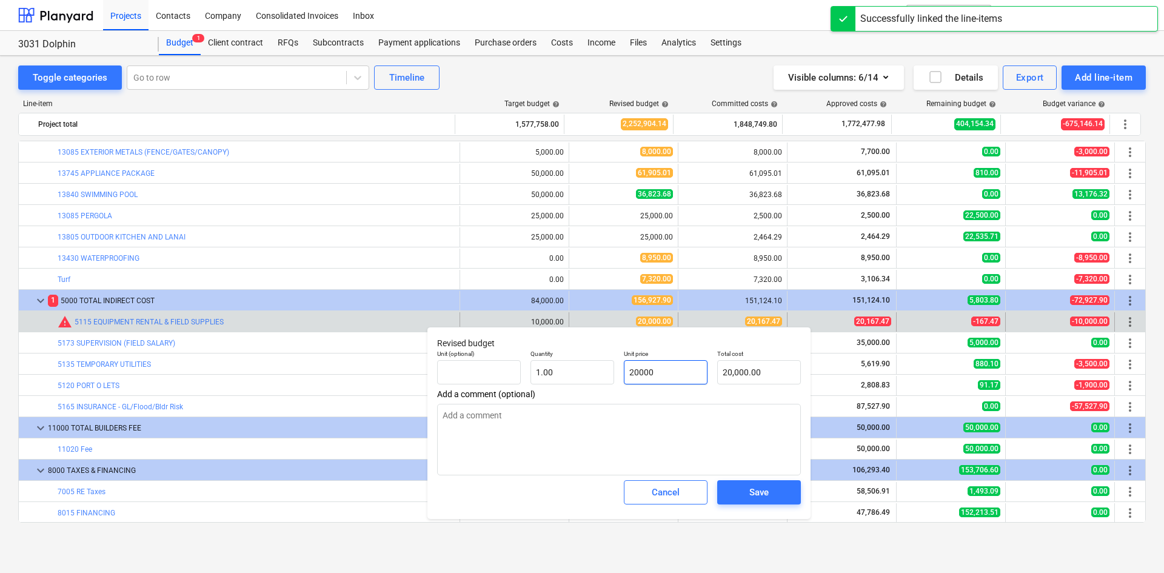
drag, startPoint x: 693, startPoint y: 367, endPoint x: 502, endPoint y: 387, distance: 191.9
click at [511, 384] on div "Unit (optional) Quantity 1.00 Unit price 20000 Total cost 20,000.00" at bounding box center [618, 367] width 373 height 44
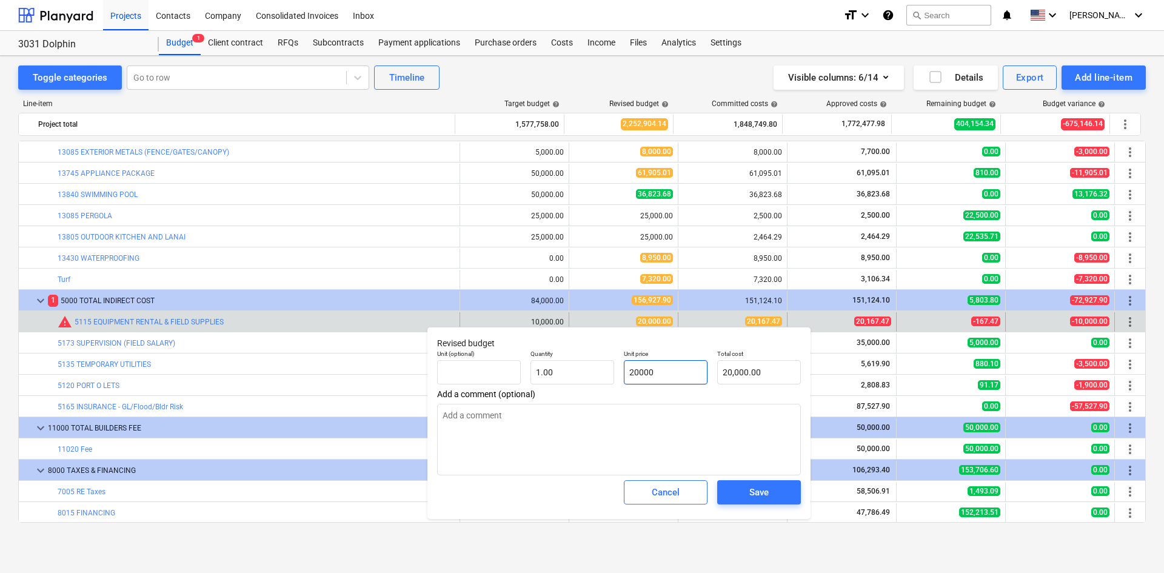
type input "2"
type textarea "x"
type input "2.00"
type input "20"
type textarea "x"
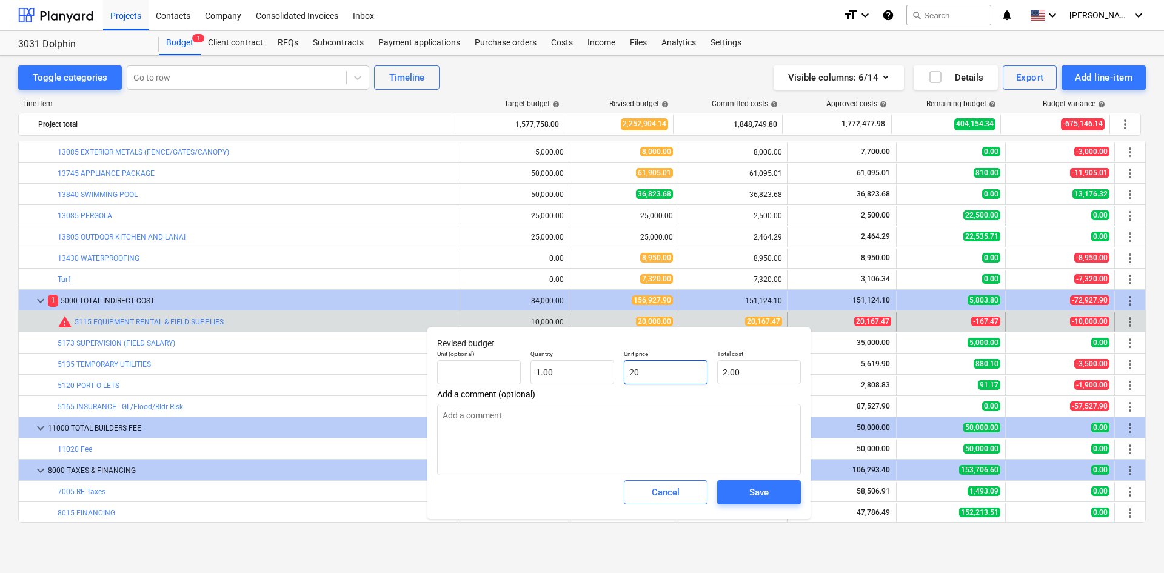
type input "20.00"
type input "203"
type textarea "x"
type input "203.00"
type input "2030"
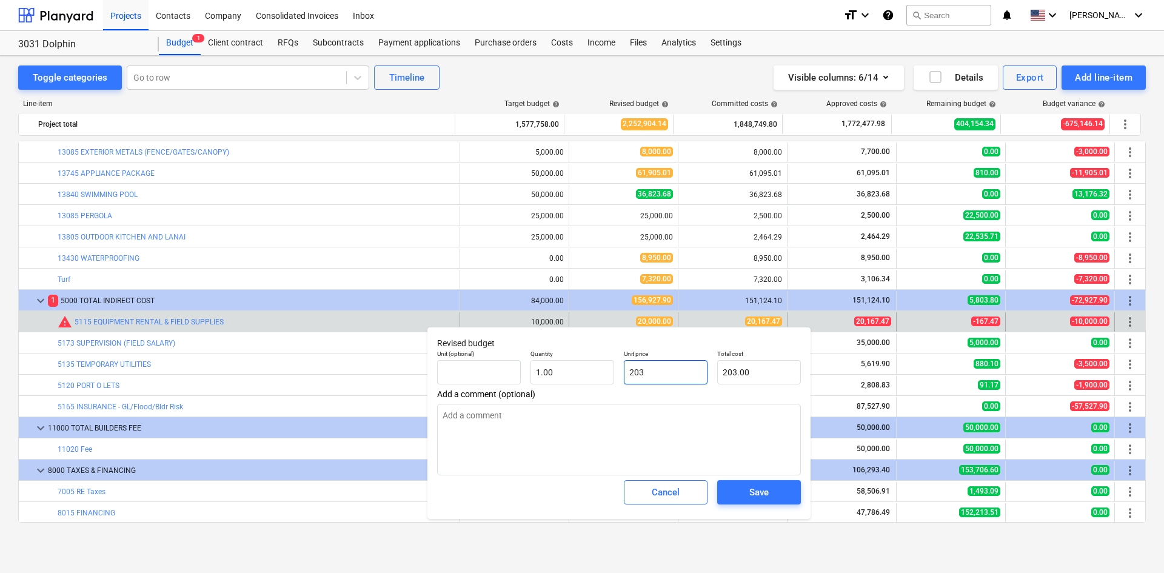
type textarea "x"
type input "2,030.00"
type input "20300"
type textarea "x"
type input "20,300.00"
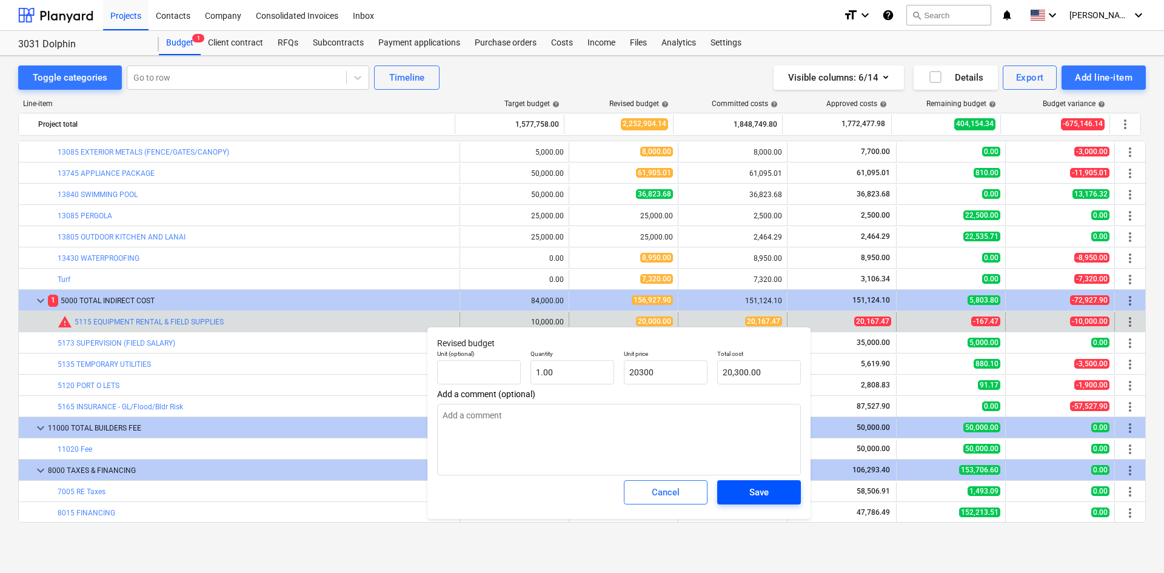
type input "20,300.00"
click at [772, 496] on span "Save" at bounding box center [758, 492] width 55 height 16
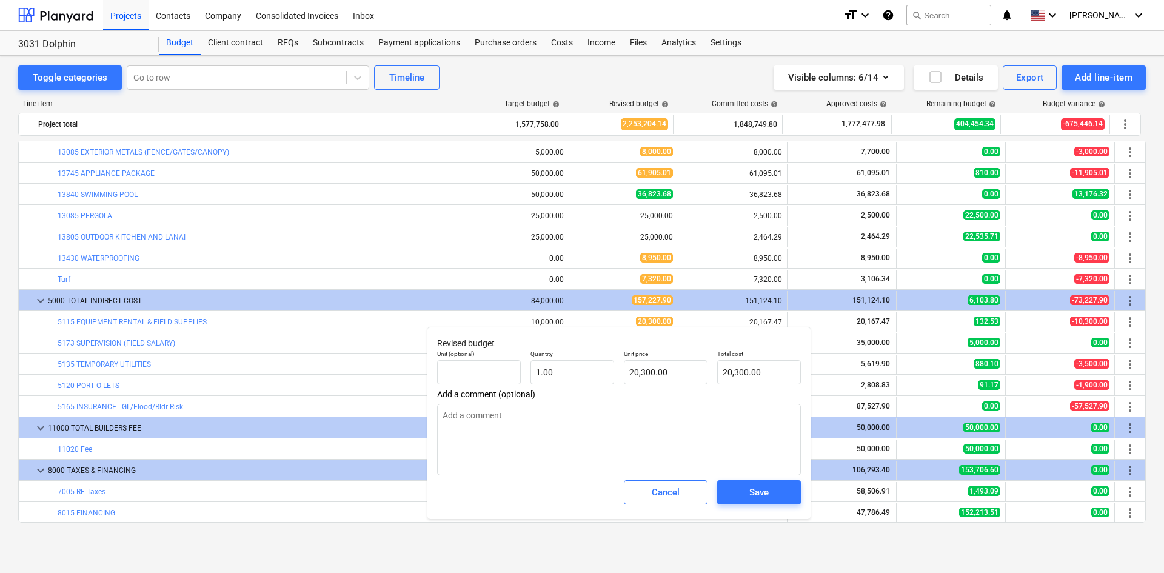
type textarea "x"
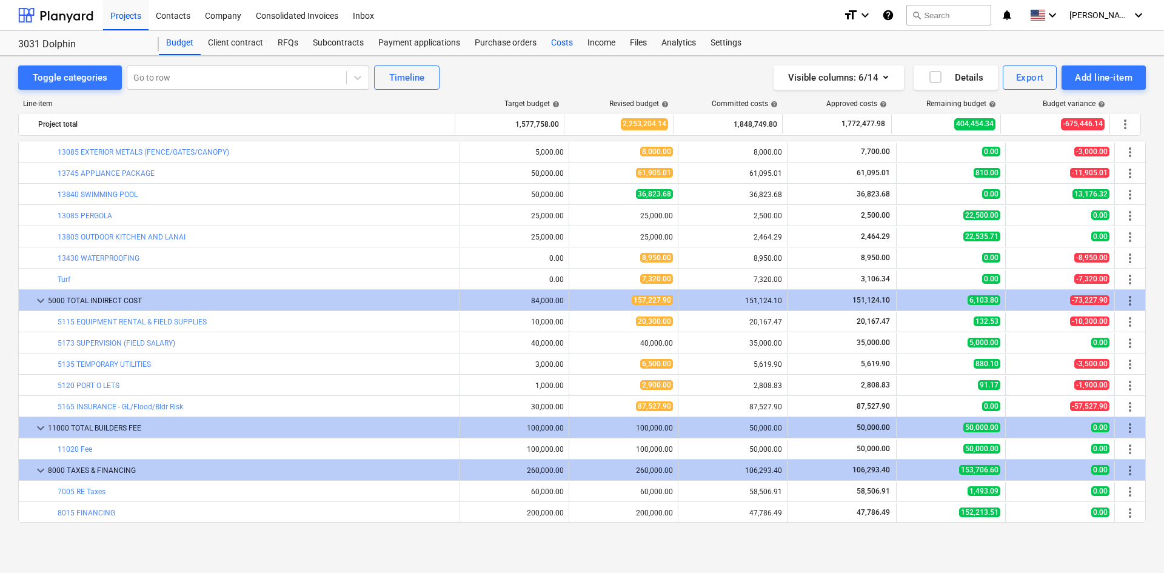
click at [564, 40] on div "Costs" at bounding box center [562, 43] width 36 height 24
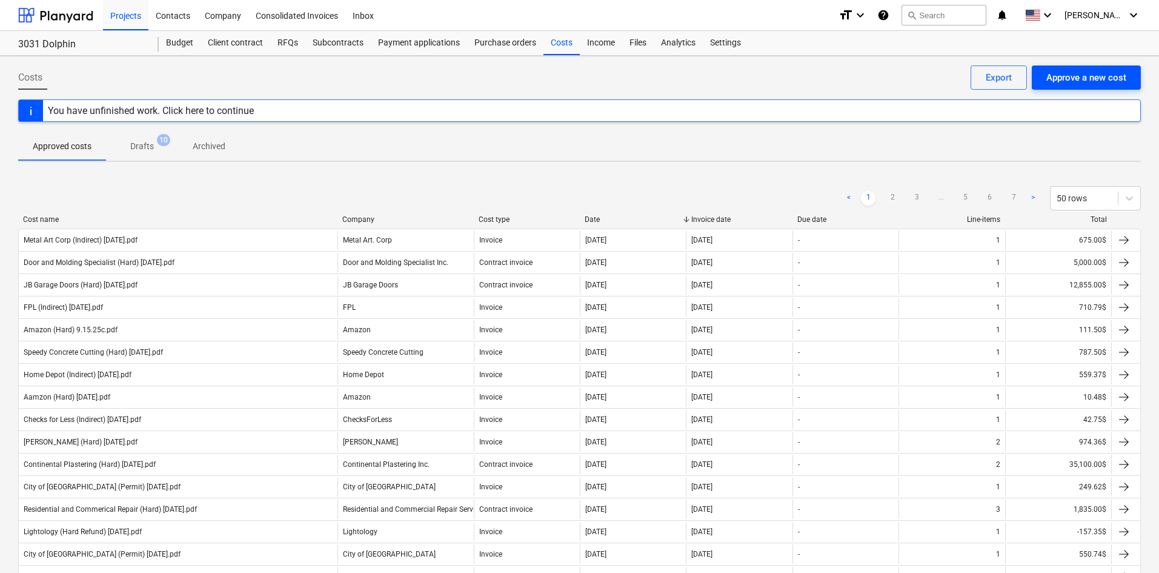
click at [1108, 72] on div "Approve a new cost" at bounding box center [1087, 78] width 80 height 16
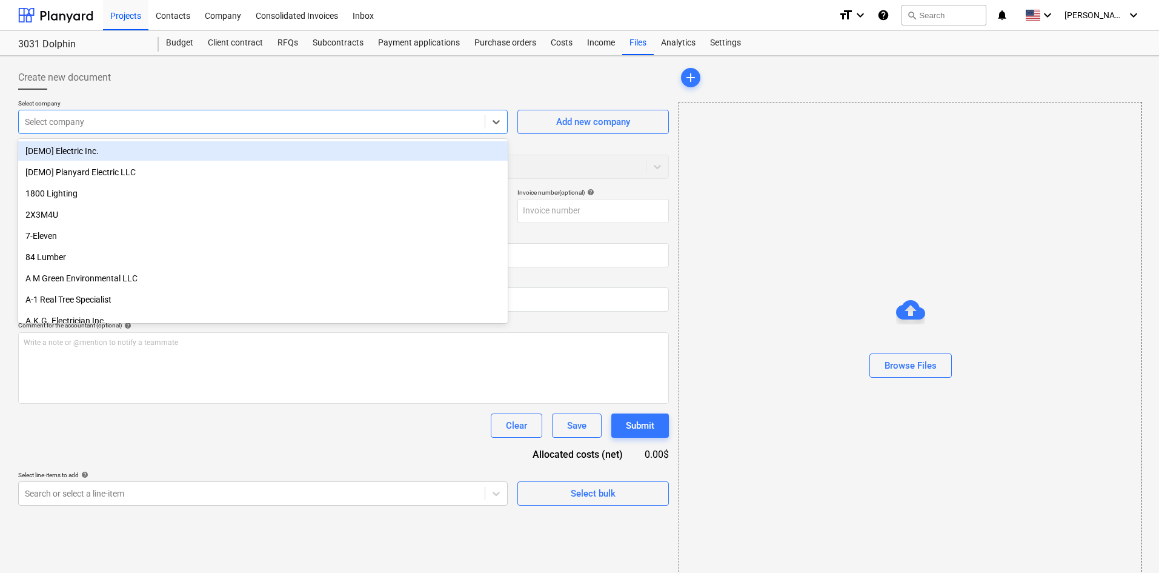
click at [281, 124] on div at bounding box center [252, 122] width 454 height 12
type input "pre"
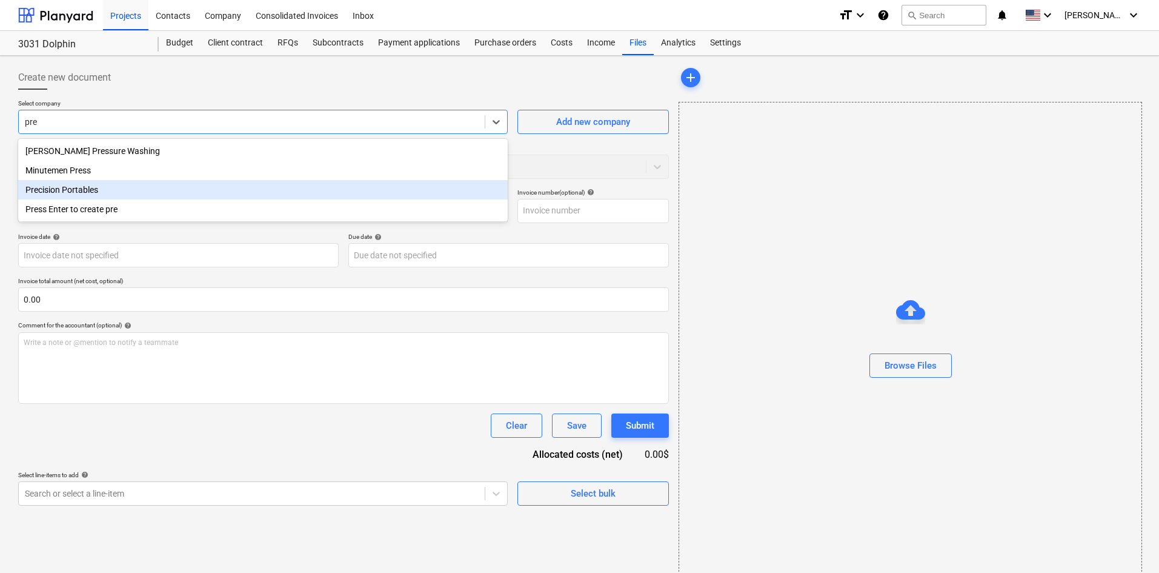
click at [115, 184] on div "Precision Portables" at bounding box center [263, 189] width 490 height 19
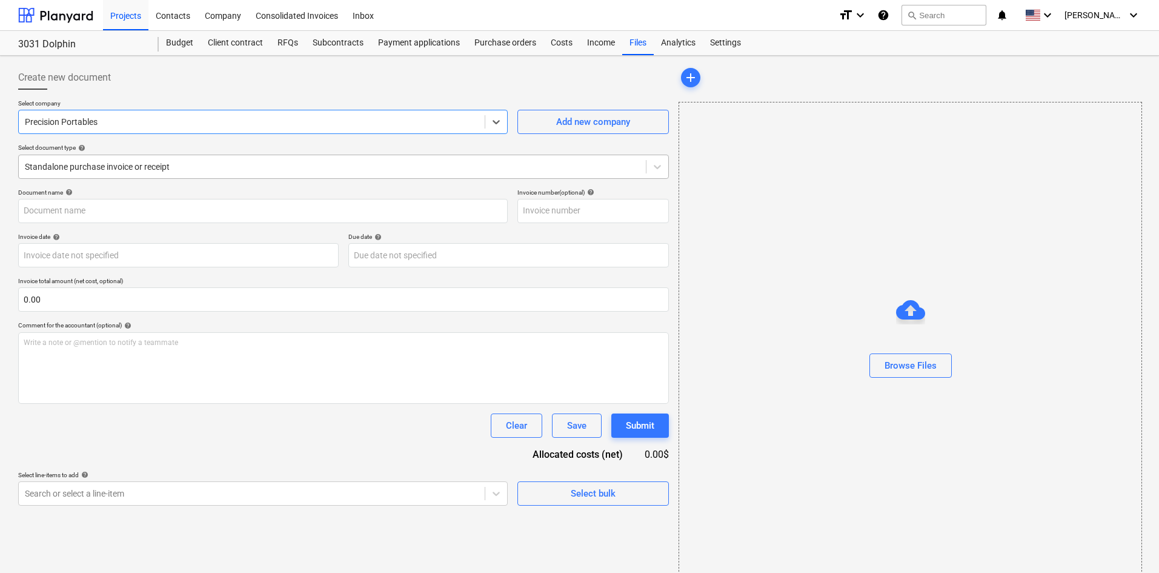
click at [166, 167] on div at bounding box center [332, 167] width 615 height 12
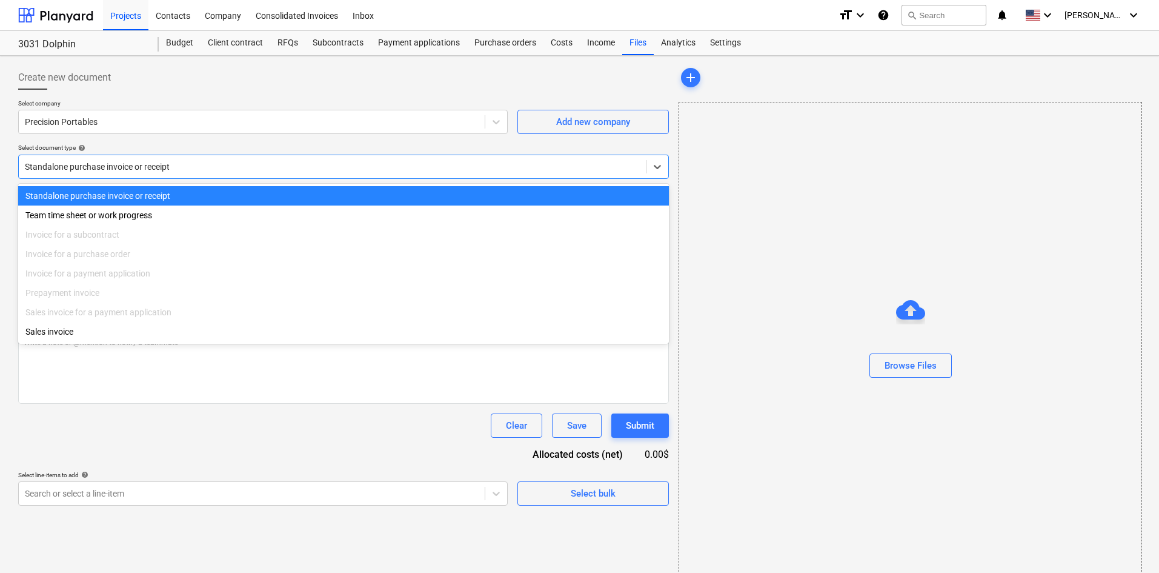
click at [166, 167] on div at bounding box center [332, 167] width 615 height 12
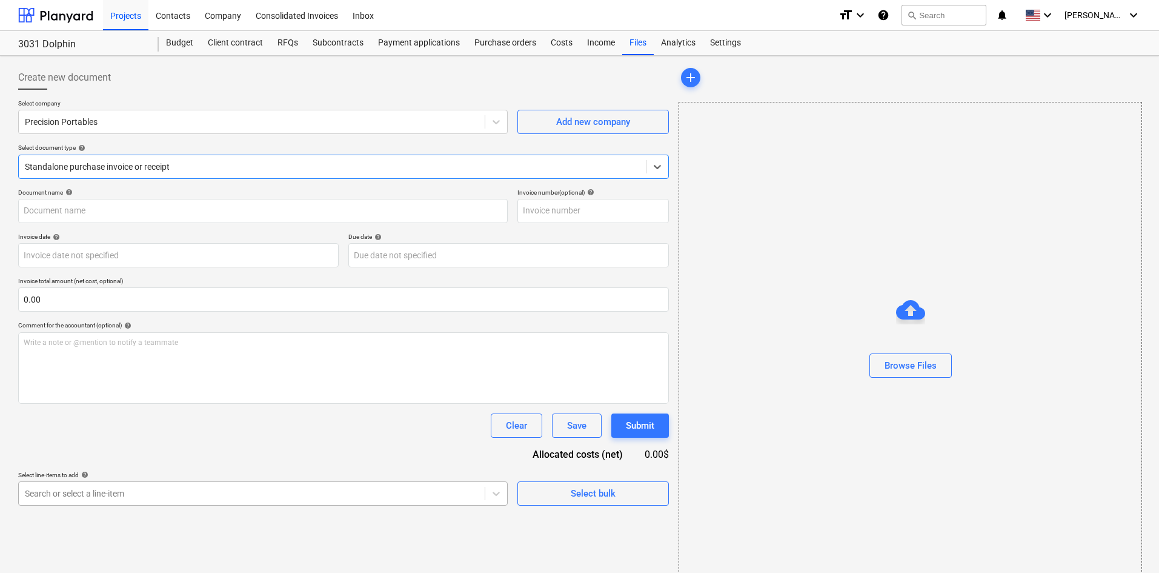
scroll to position [122, 0]
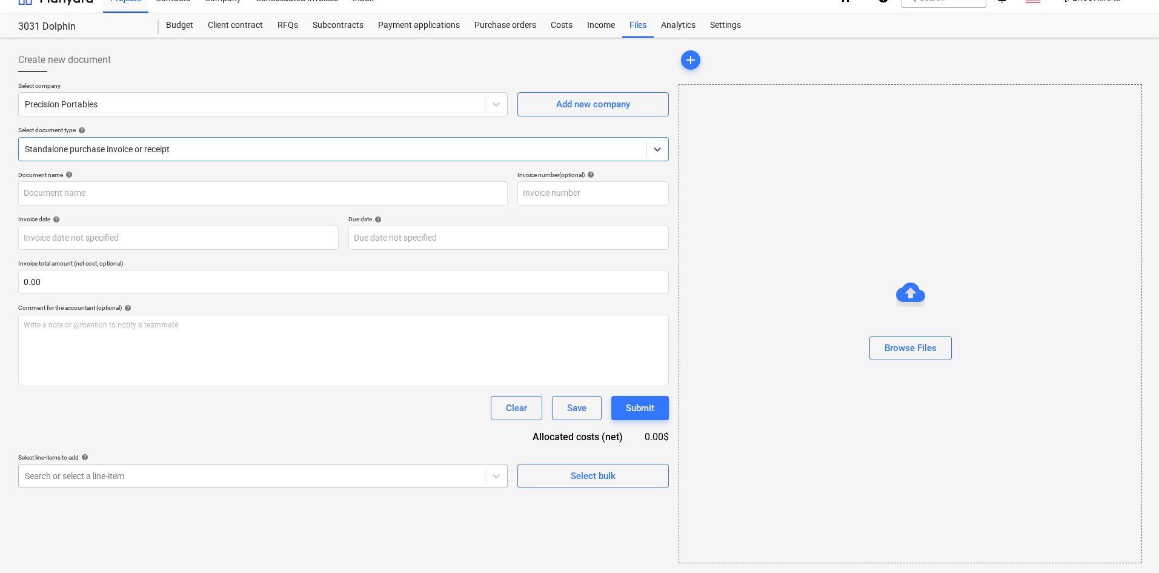
click at [136, 488] on body "Projects Contacts Company Consolidated Invoices Inbox format_size keyboard_arro…" at bounding box center [579, 268] width 1159 height 573
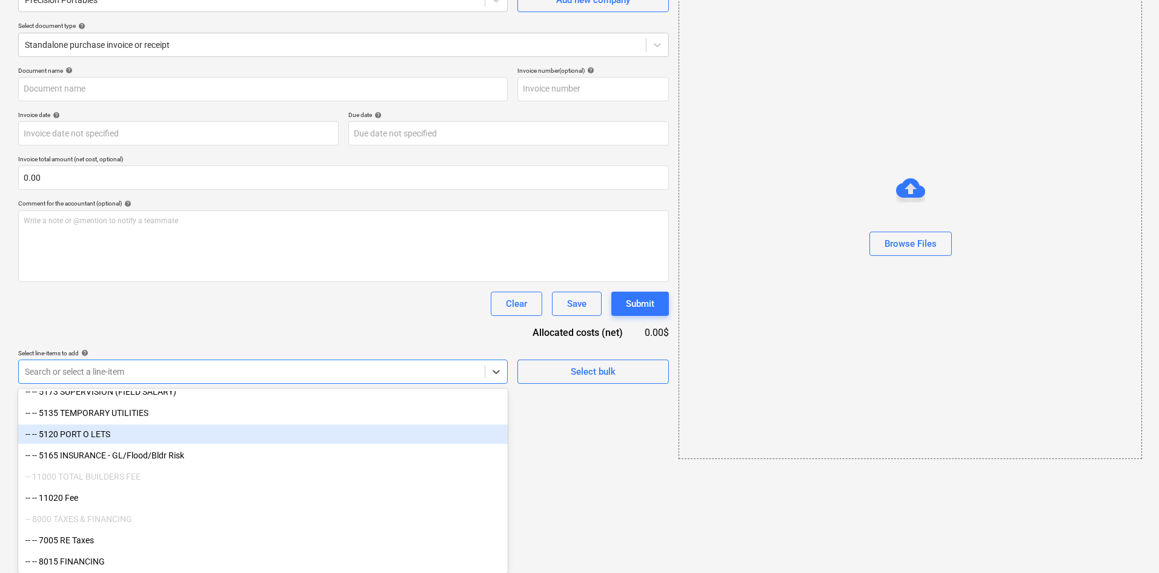
click at [100, 430] on div "-- -- 5120 PORT O LETS" at bounding box center [263, 433] width 490 height 19
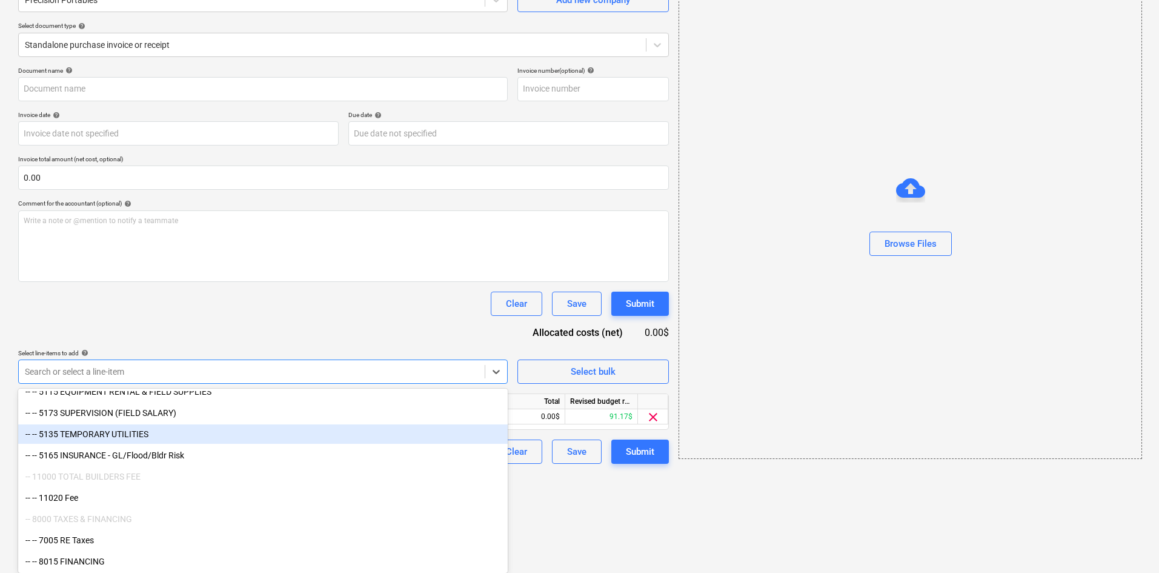
click at [268, 330] on div "Document name help Invoice number (optional) help Invoice date help Press the d…" at bounding box center [343, 265] width 651 height 397
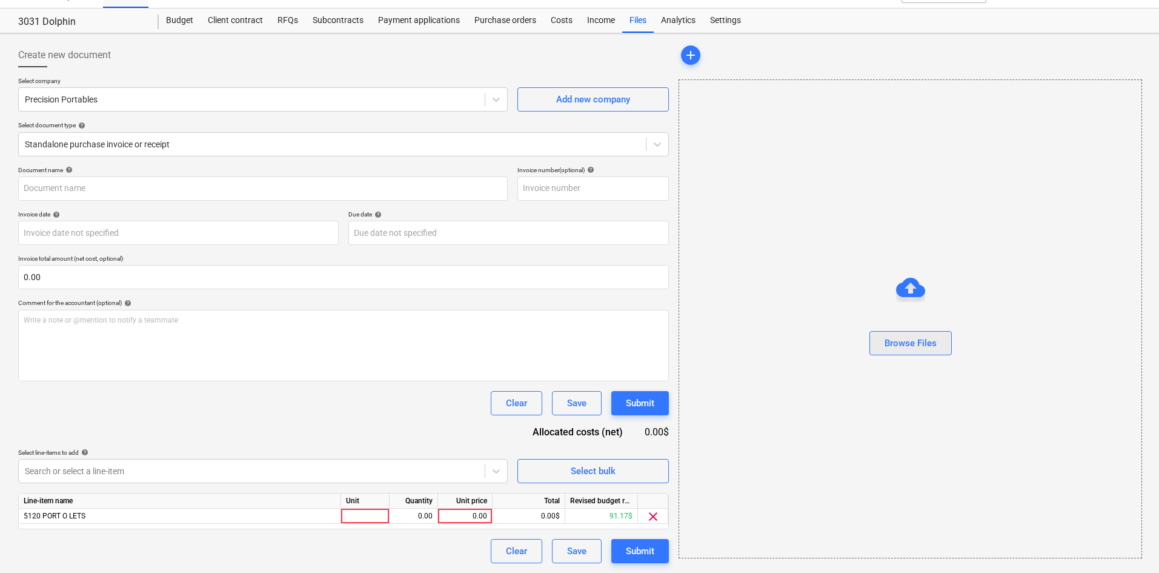
click at [899, 341] on div "Browse Files" at bounding box center [911, 343] width 52 height 16
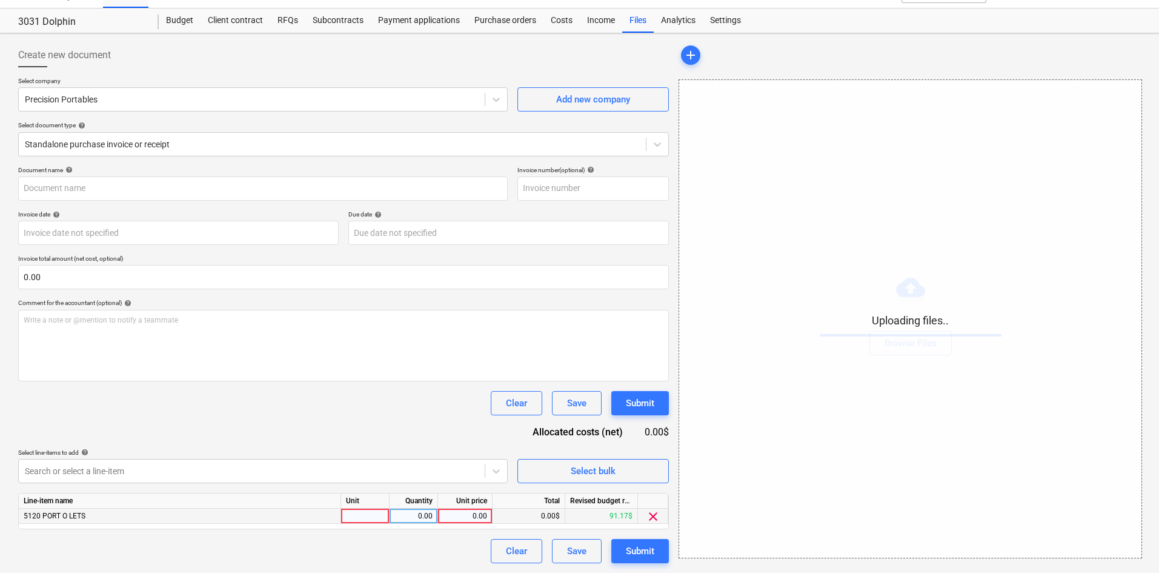
click at [475, 519] on div "0.00" at bounding box center [465, 515] width 44 height 15
type input "1"
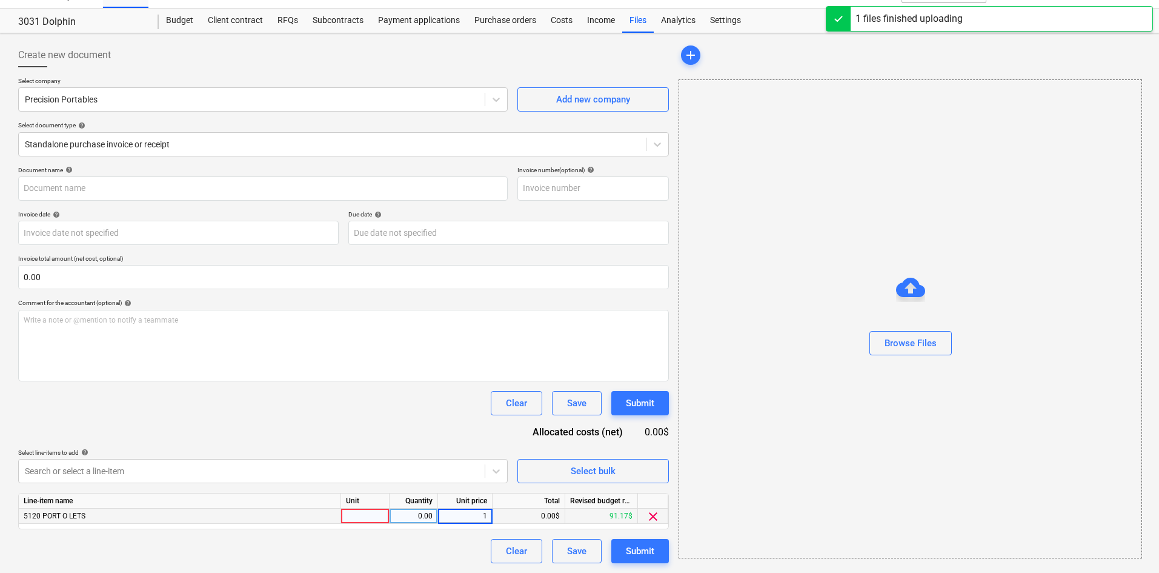
type input "Precision Portables (Indirect) [DATE].pdf"
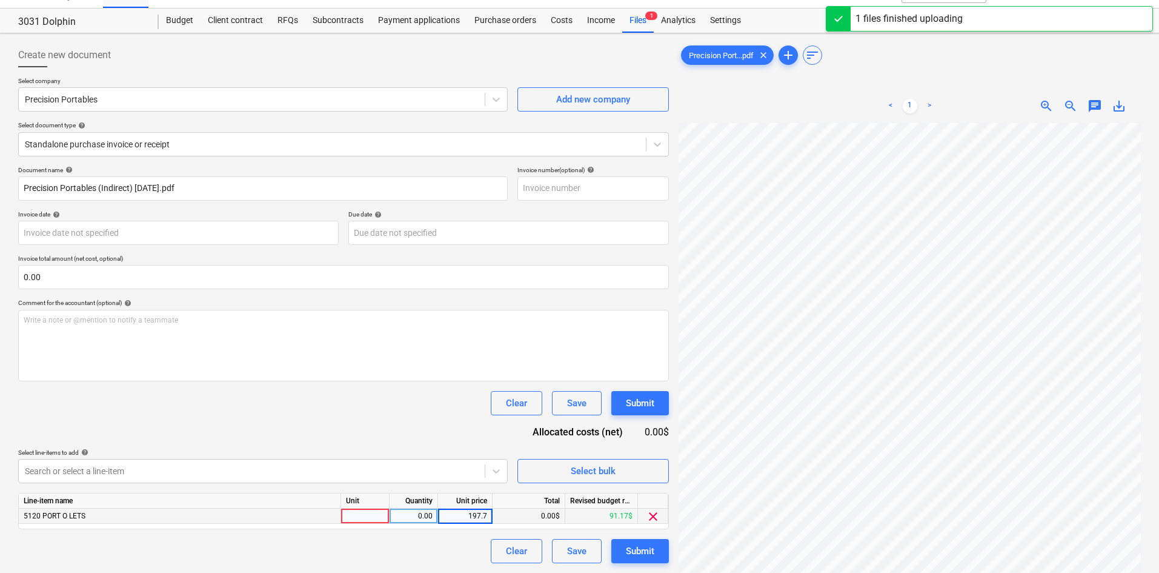
type input "197.71"
click at [415, 426] on div "Document name help Precision Portables (Indirect) [DATE].pdf Invoice number (op…" at bounding box center [343, 364] width 651 height 397
click at [625, 548] on button "Submit" at bounding box center [640, 551] width 58 height 24
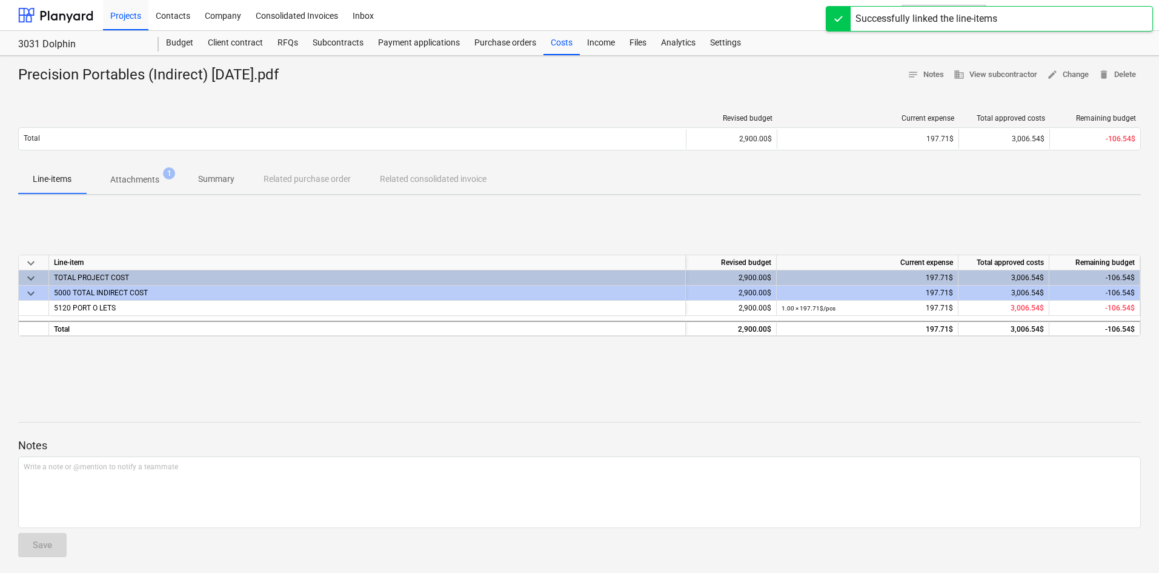
click at [179, 55] on div "3031 Dolphin Budget Client contract RFQs Subcontracts Payment applications Purc…" at bounding box center [579, 43] width 1159 height 25
click at [181, 42] on div "Budget" at bounding box center [180, 43] width 42 height 24
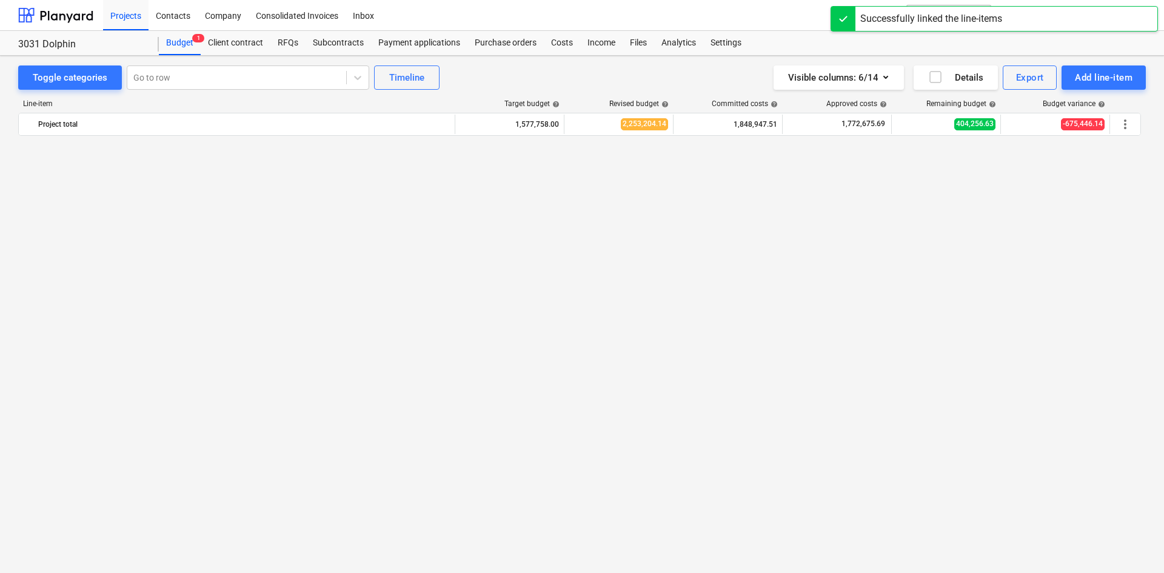
scroll to position [1124, 0]
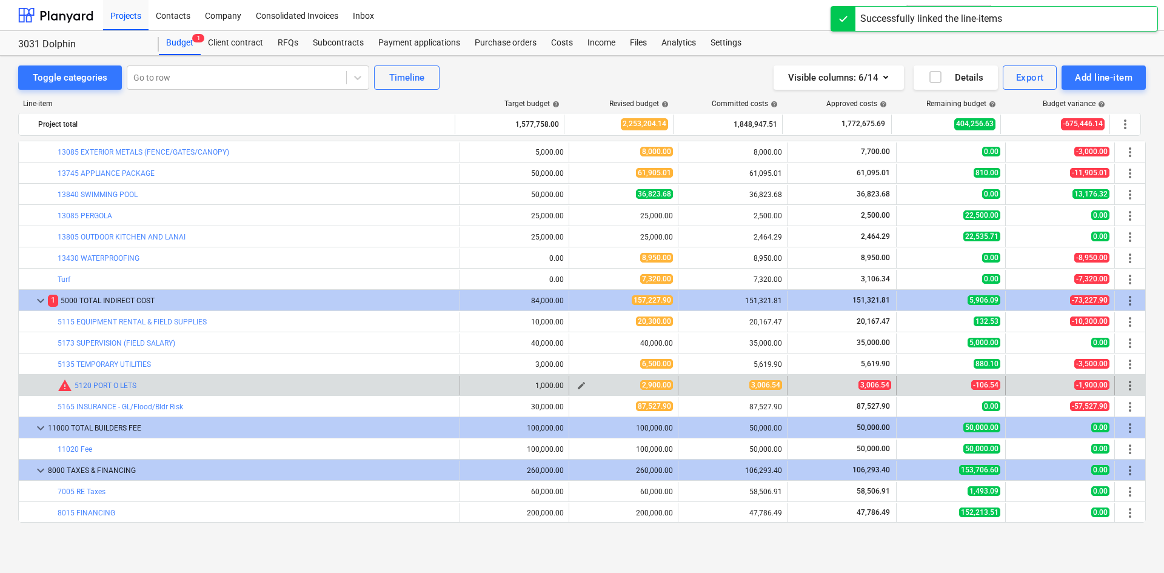
click at [576, 384] on span "edit" at bounding box center [581, 386] width 10 height 10
type textarea "x"
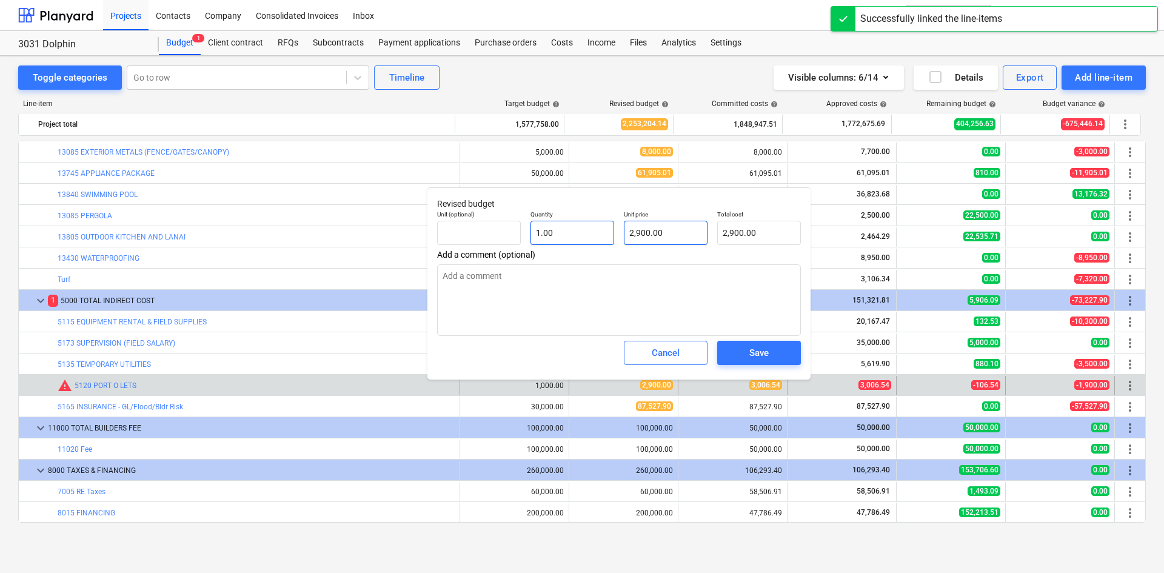
type input "2900"
drag, startPoint x: 695, startPoint y: 230, endPoint x: 585, endPoint y: 235, distance: 110.4
click at [588, 233] on div "Unit (optional) Quantity 1.00 Unit price 2900 Total cost 2,900.00" at bounding box center [618, 227] width 373 height 44
type textarea "x"
type input "3"
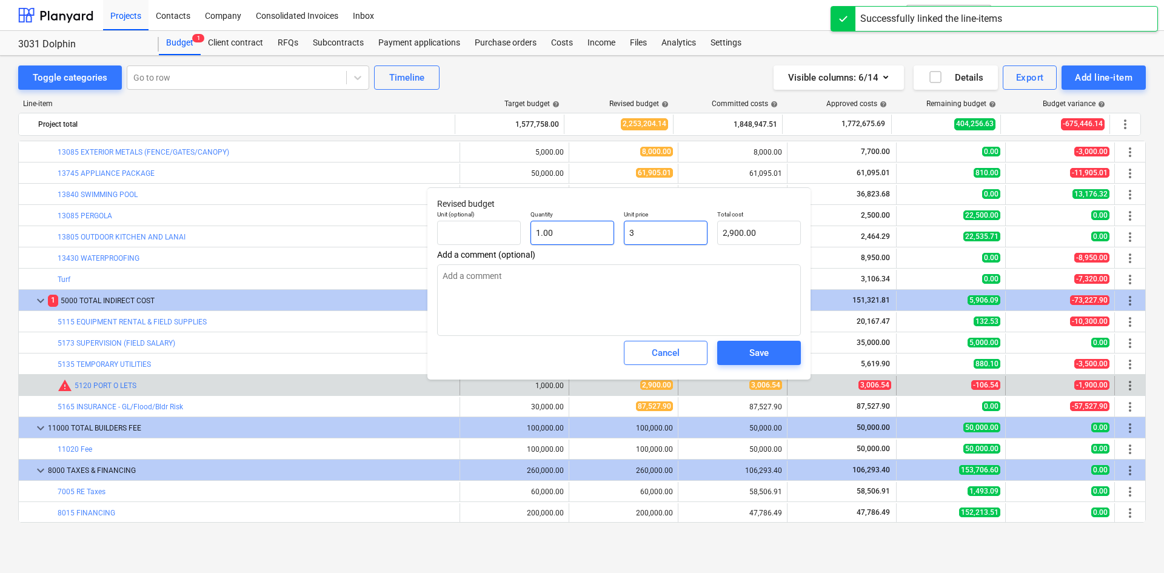
type input "3.00"
type textarea "x"
type input "32"
type input "32.00"
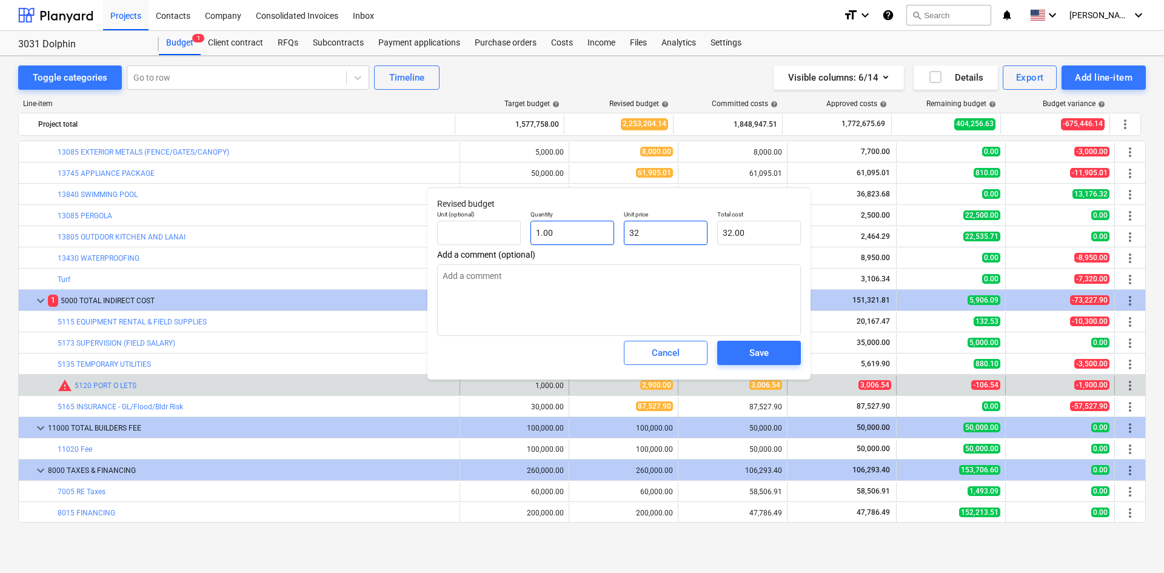
type textarea "x"
type input "320"
type input "320.00"
type textarea "x"
type input "3200"
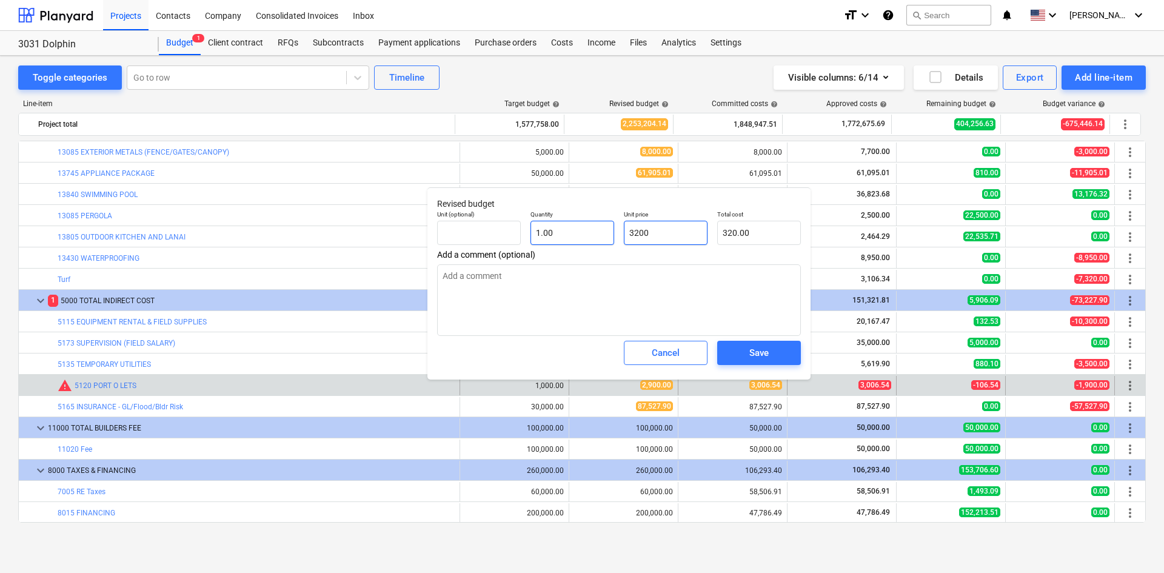
type input "3,200.00"
type input "3200"
type textarea "x"
type input "3,200.00"
click at [756, 350] on div "Save" at bounding box center [758, 353] width 19 height 16
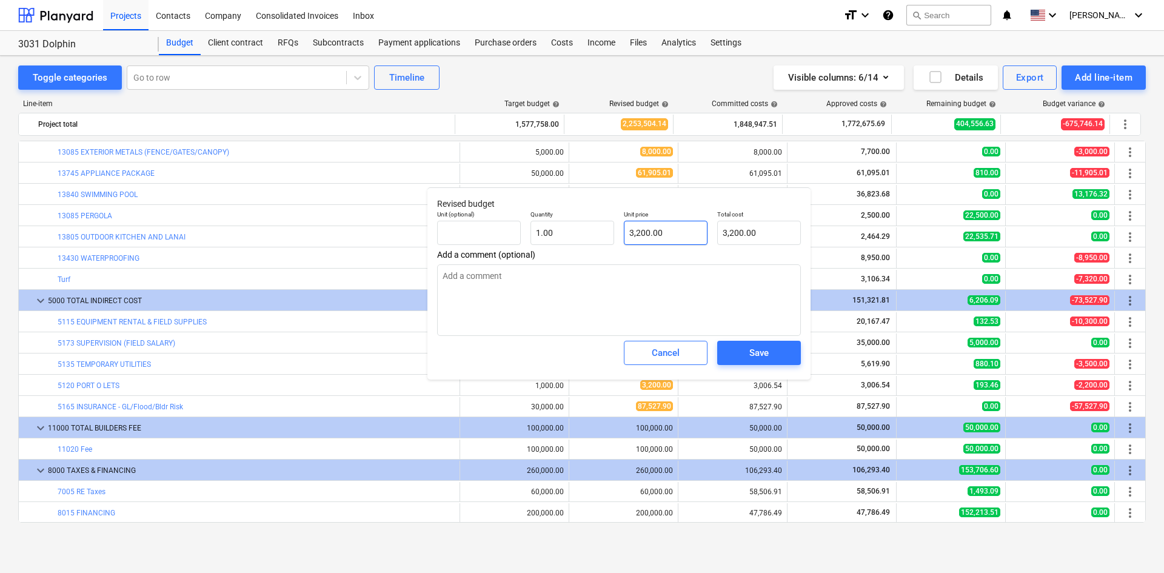
type textarea "x"
